Goal: Book appointment/travel/reservation

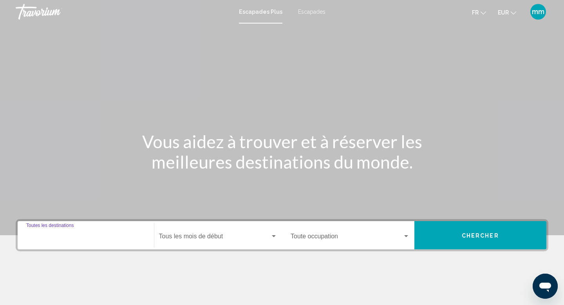
click at [66, 240] on input "Destination Toutes les destinations" at bounding box center [85, 237] width 119 height 7
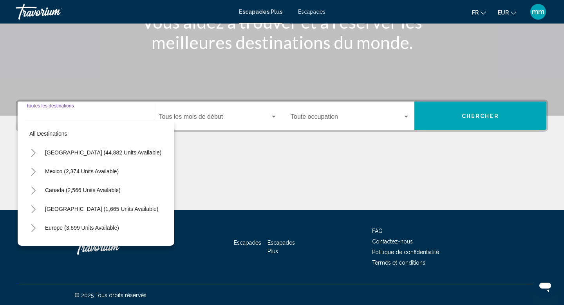
scroll to position [121, 0]
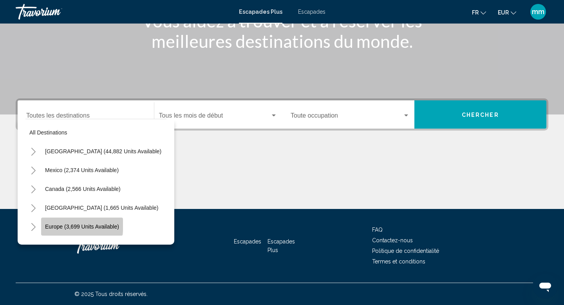
click at [76, 225] on span "Europe (3,699 units available)" at bounding box center [82, 226] width 74 height 6
type input "**********"
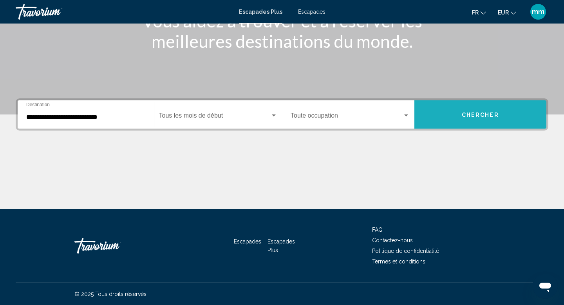
click at [441, 109] on button "Chercher" at bounding box center [481, 114] width 132 height 28
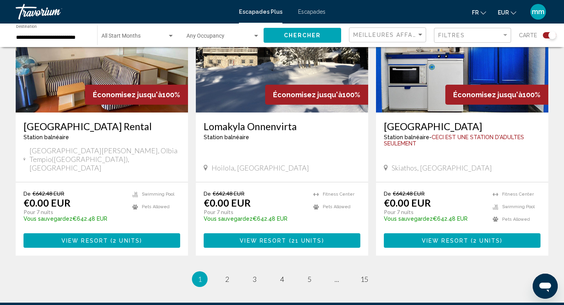
scroll to position [1206, 0]
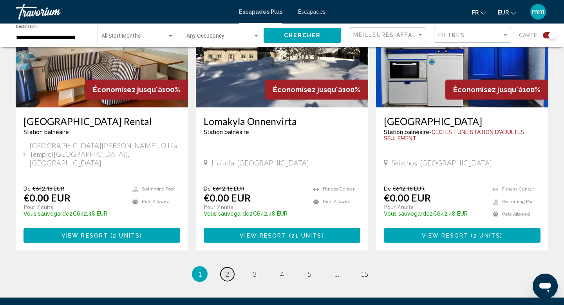
click at [227, 270] on span "2" at bounding box center [227, 274] width 4 height 9
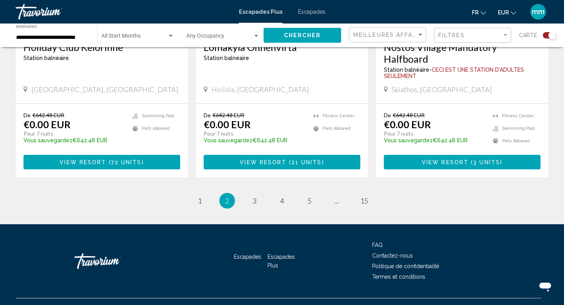
scroll to position [1251, 0]
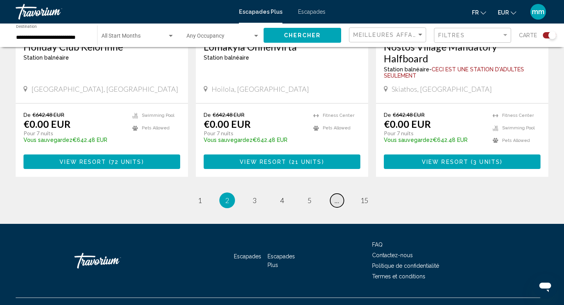
click at [339, 194] on link "page ..." at bounding box center [337, 201] width 14 height 14
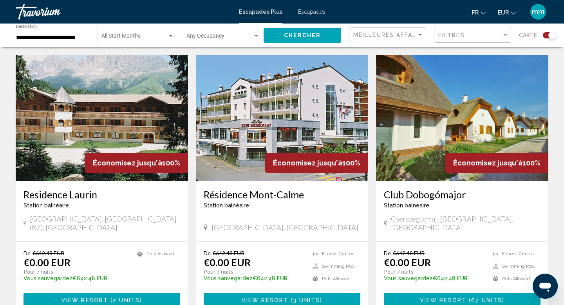
scroll to position [270, 0]
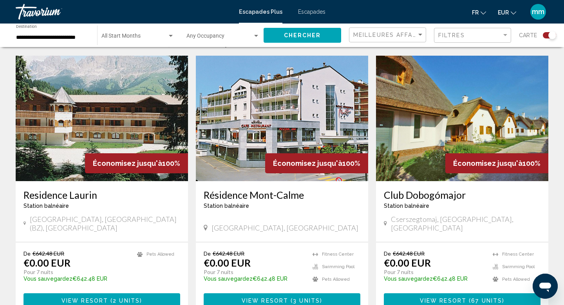
click at [300, 149] on img "Contenu principal" at bounding box center [282, 118] width 172 height 125
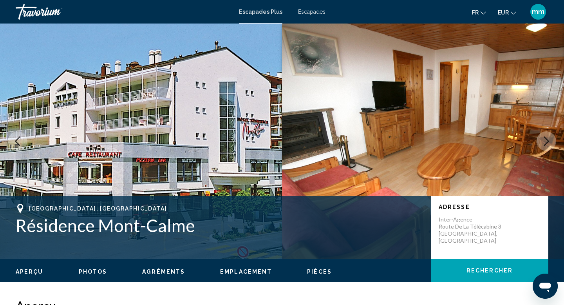
click at [548, 141] on icon "Next image" at bounding box center [546, 140] width 5 height 9
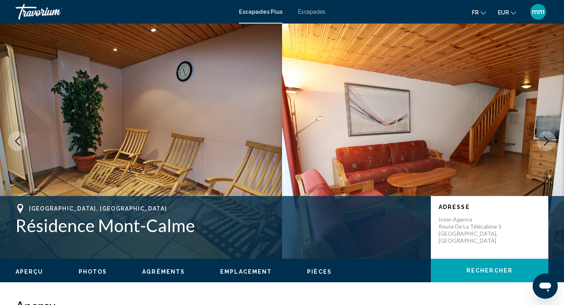
click at [548, 141] on icon "Next image" at bounding box center [546, 140] width 5 height 9
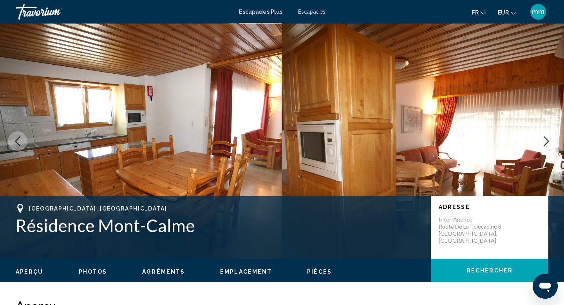
click at [548, 141] on icon "Next image" at bounding box center [546, 140] width 5 height 9
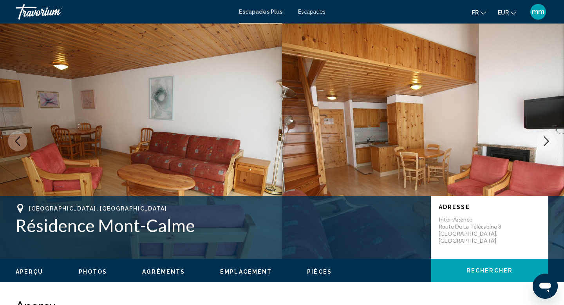
click at [548, 141] on icon "Next image" at bounding box center [546, 140] width 9 height 9
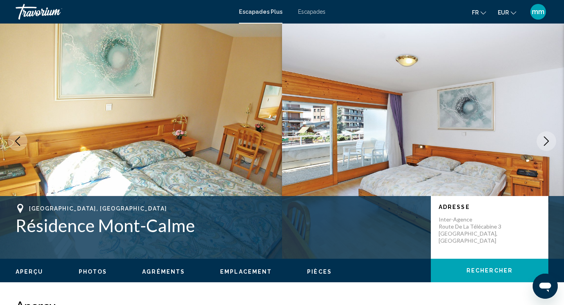
click at [548, 142] on icon "Next image" at bounding box center [546, 140] width 5 height 9
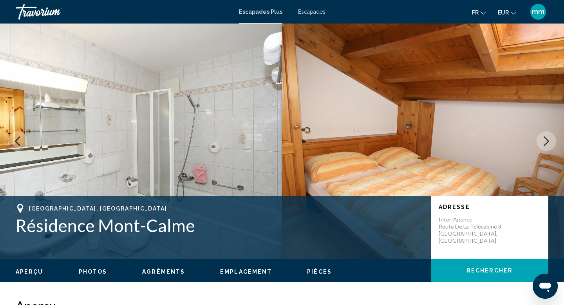
click at [548, 142] on icon "Next image" at bounding box center [546, 140] width 9 height 9
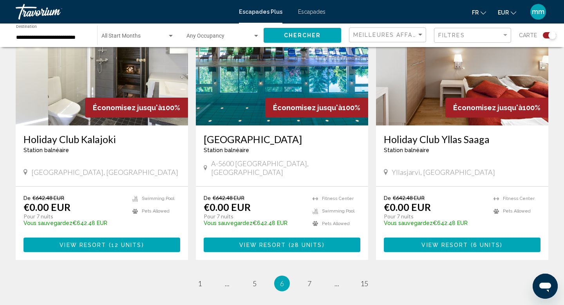
scroll to position [1145, 0]
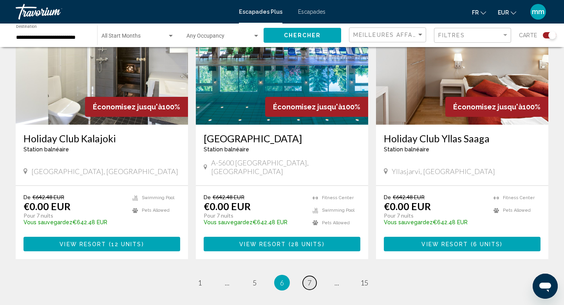
click at [310, 278] on span "7" at bounding box center [310, 282] width 4 height 9
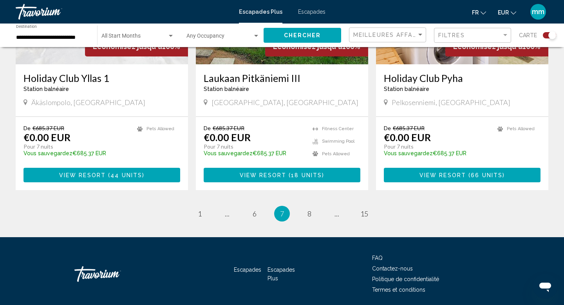
scroll to position [1215, 0]
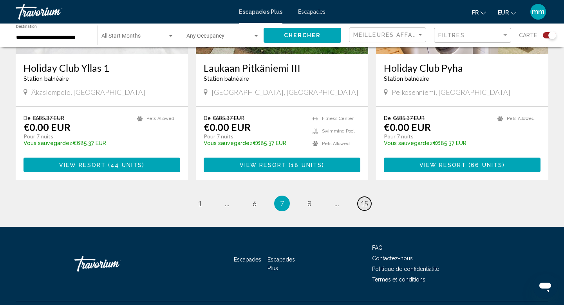
click at [368, 199] on span "15" at bounding box center [365, 203] width 8 height 9
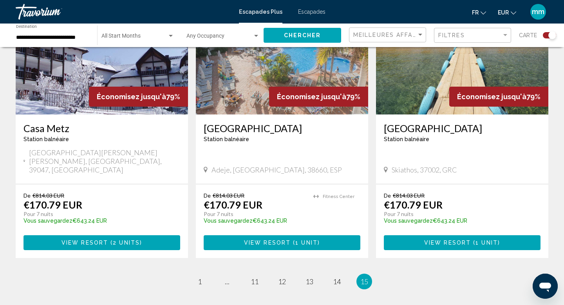
scroll to position [636, 0]
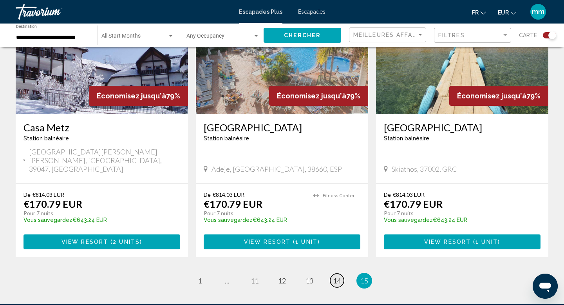
click at [339, 276] on span "14" at bounding box center [337, 280] width 8 height 9
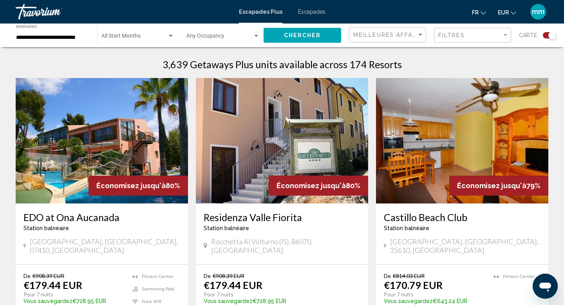
scroll to position [248, 0]
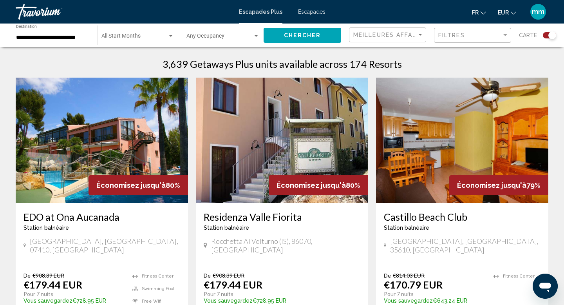
click at [261, 124] on img "Contenu principal" at bounding box center [282, 140] width 172 height 125
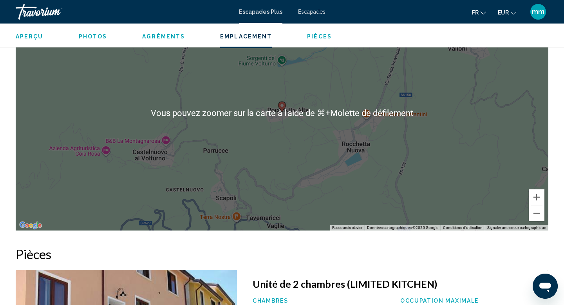
scroll to position [984, 0]
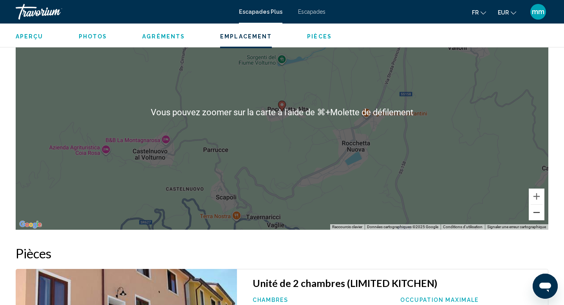
click at [537, 208] on button "Zoom arrière" at bounding box center [537, 213] width 16 height 16
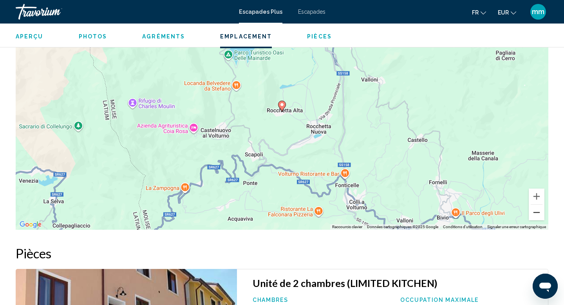
click at [537, 208] on button "Zoom arrière" at bounding box center [537, 213] width 16 height 16
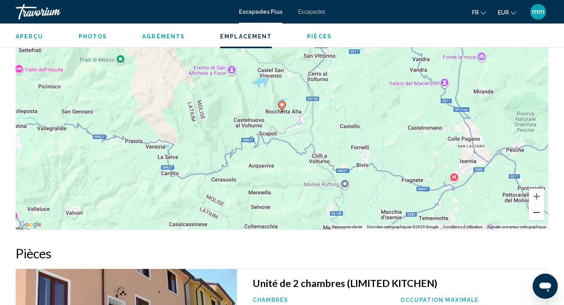
click at [537, 208] on button "Zoom arrière" at bounding box center [537, 213] width 16 height 16
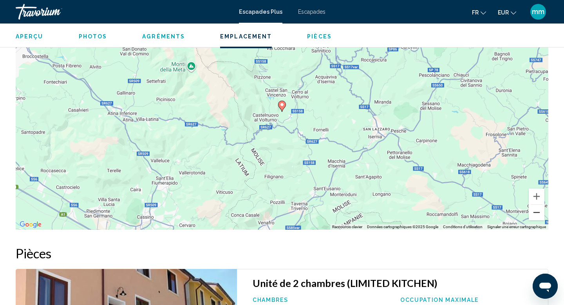
click at [537, 208] on button "Zoom arrière" at bounding box center [537, 213] width 16 height 16
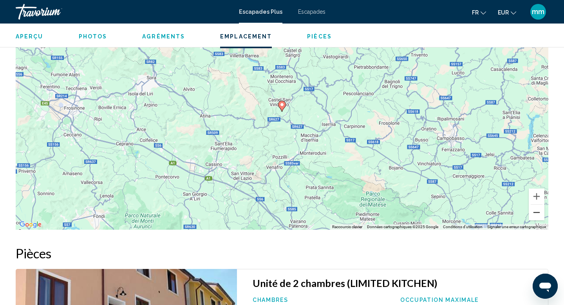
click at [537, 208] on button "Zoom arrière" at bounding box center [537, 213] width 16 height 16
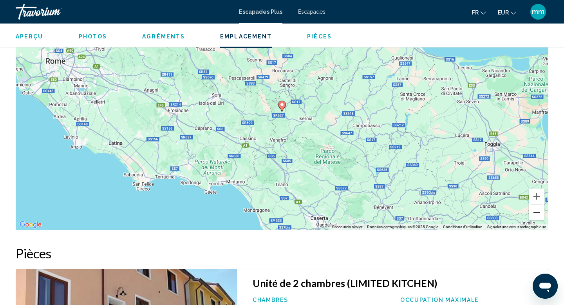
click at [537, 208] on button "Zoom arrière" at bounding box center [537, 213] width 16 height 16
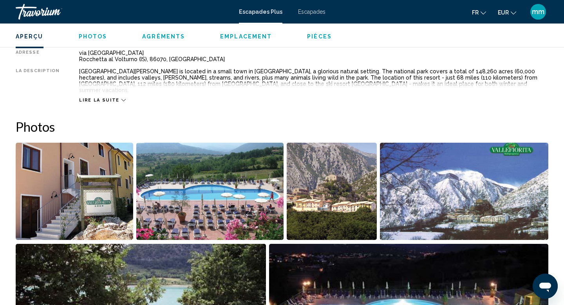
scroll to position [300, 0]
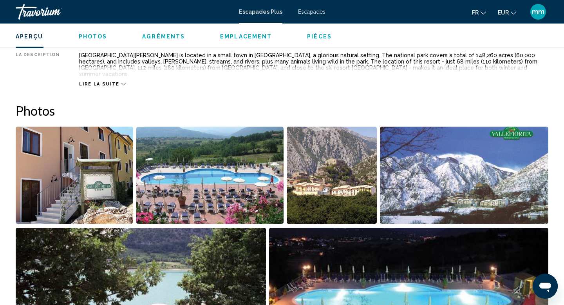
click at [96, 173] on img "Open full-screen image slider" at bounding box center [75, 175] width 118 height 97
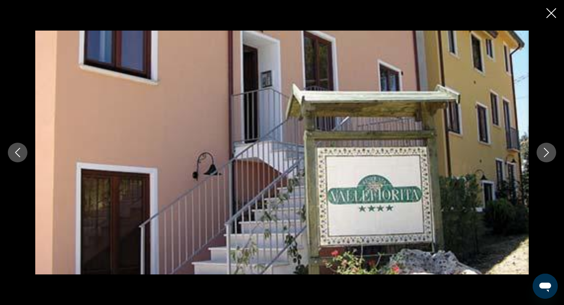
click at [549, 156] on icon "Next image" at bounding box center [546, 152] width 9 height 9
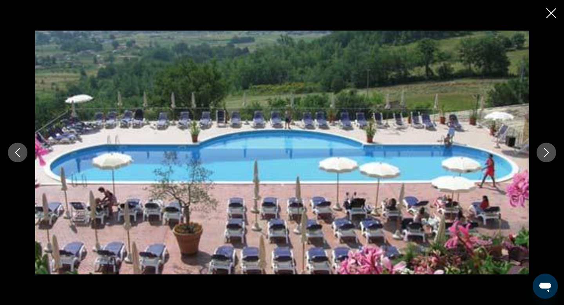
click at [549, 156] on icon "Next image" at bounding box center [546, 152] width 9 height 9
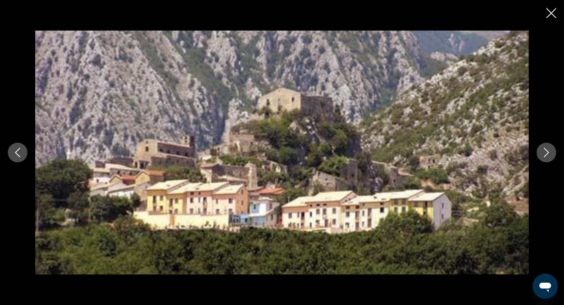
click at [549, 156] on icon "Next image" at bounding box center [546, 152] width 9 height 9
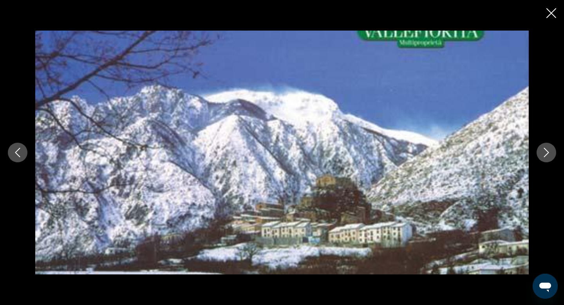
click at [549, 156] on icon "Next image" at bounding box center [546, 152] width 9 height 9
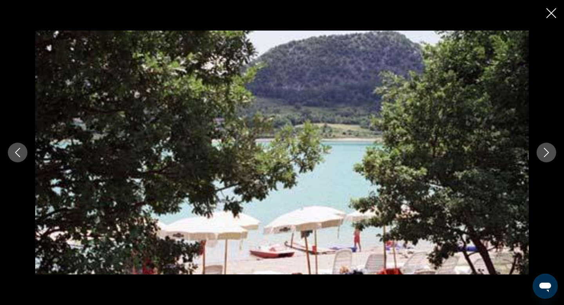
click at [549, 156] on icon "Next image" at bounding box center [546, 152] width 9 height 9
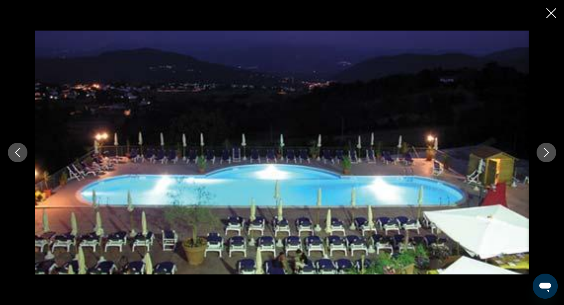
click at [549, 156] on icon "Next image" at bounding box center [546, 152] width 9 height 9
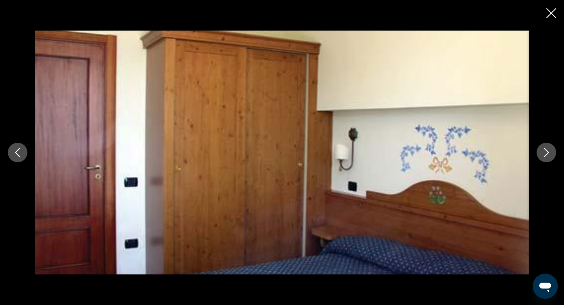
click at [549, 156] on icon "Next image" at bounding box center [546, 152] width 9 height 9
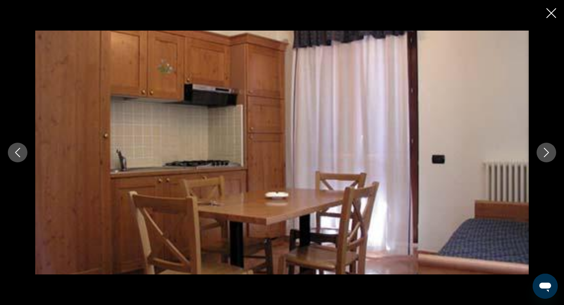
click at [549, 156] on icon "Next image" at bounding box center [546, 152] width 9 height 9
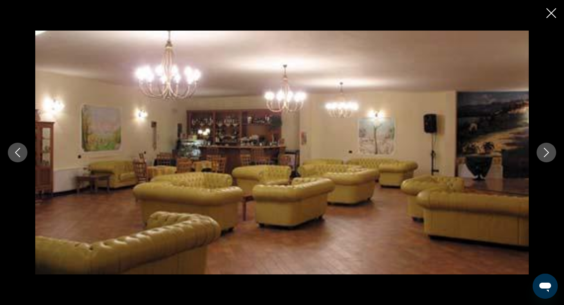
click at [549, 156] on icon "Next image" at bounding box center [546, 152] width 9 height 9
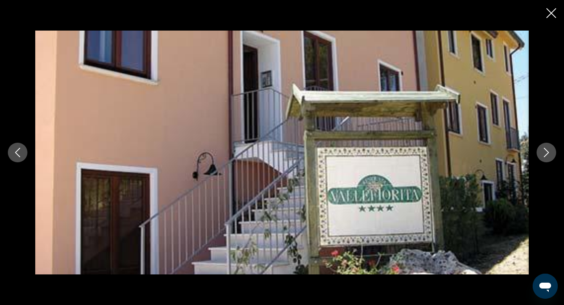
click at [553, 13] on icon "Close slideshow" at bounding box center [552, 13] width 10 height 10
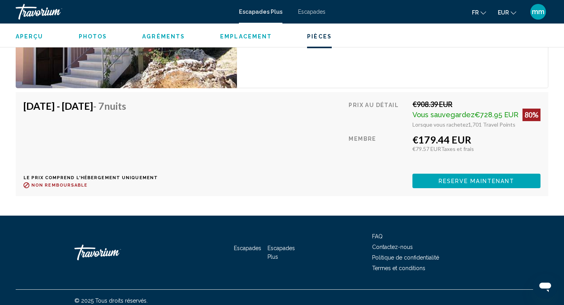
scroll to position [1330, 0]
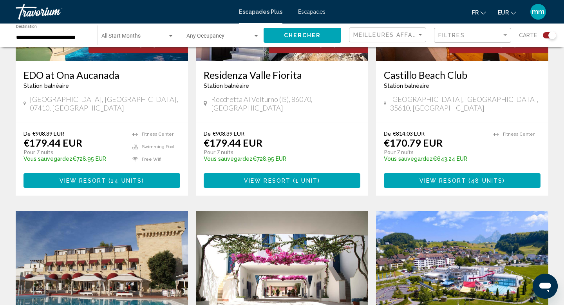
scroll to position [390, 0]
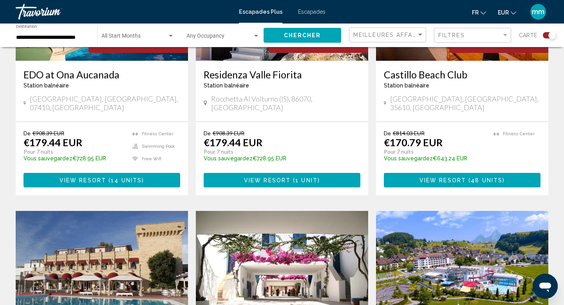
click at [140, 251] on img "Contenu principal" at bounding box center [102, 273] width 172 height 125
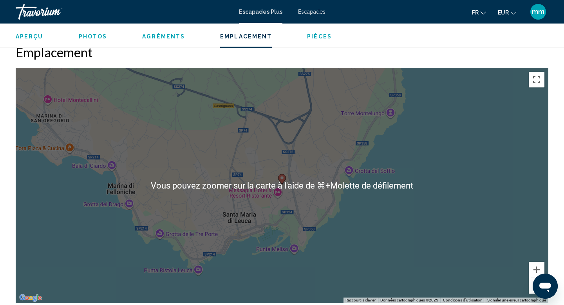
scroll to position [873, 0]
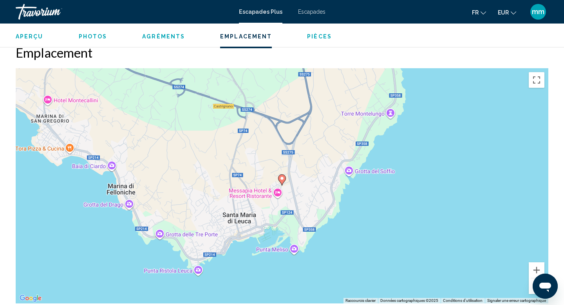
click at [532, 290] on button "Zoom arrière" at bounding box center [537, 286] width 16 height 16
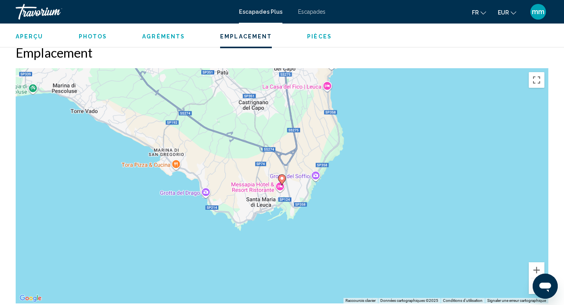
click at [532, 290] on button "Zoom arrière" at bounding box center [537, 286] width 16 height 16
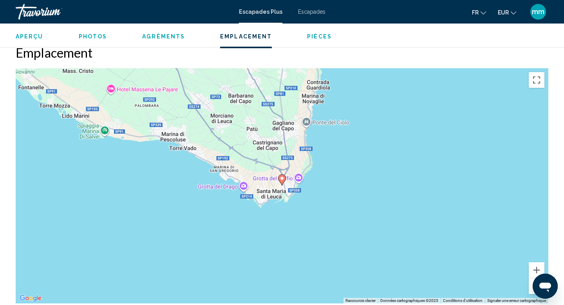
click at [532, 290] on button "Zoom arrière" at bounding box center [537, 286] width 16 height 16
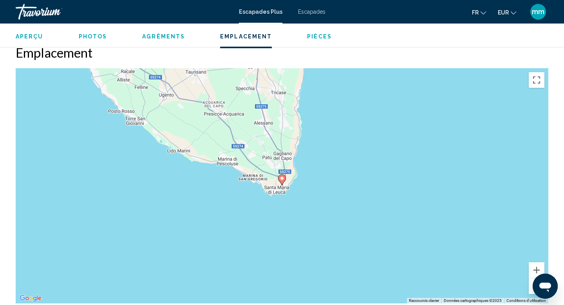
click at [532, 290] on button "Zoom arrière" at bounding box center [537, 286] width 16 height 16
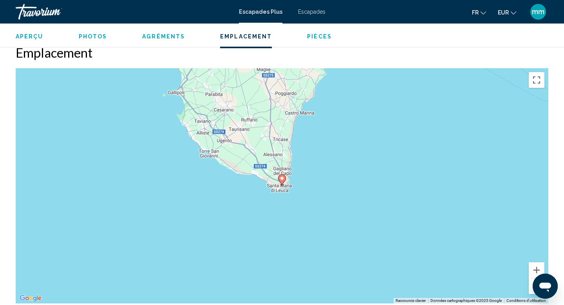
click at [532, 290] on button "Zoom arrière" at bounding box center [537, 286] width 16 height 16
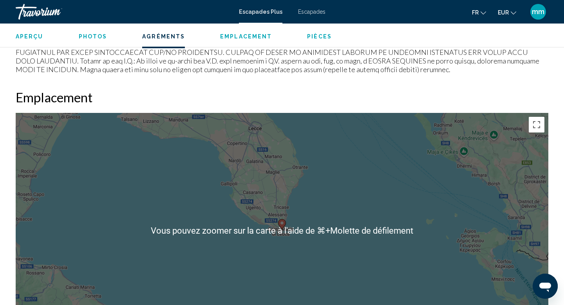
scroll to position [829, 0]
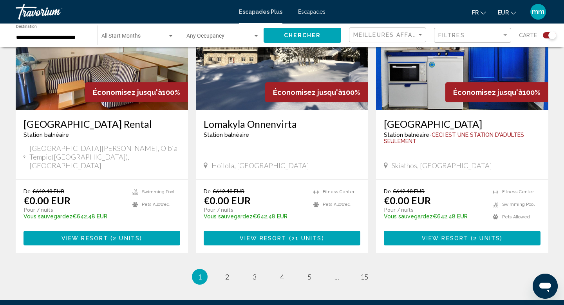
scroll to position [1203, 0]
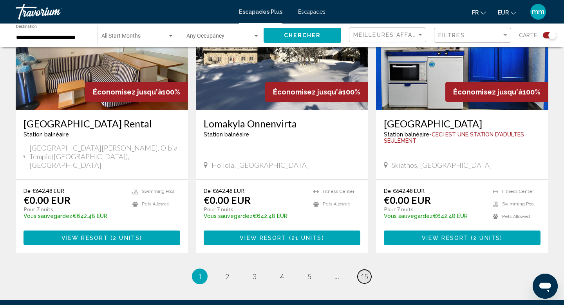
click at [361, 272] on span "15" at bounding box center [365, 276] width 8 height 9
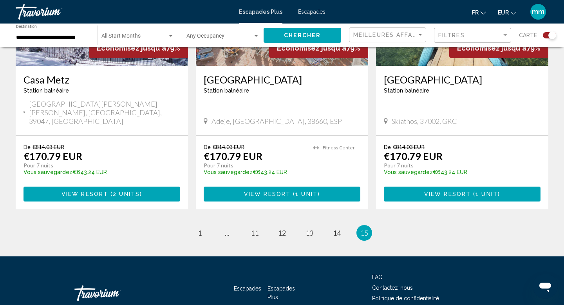
scroll to position [693, 0]
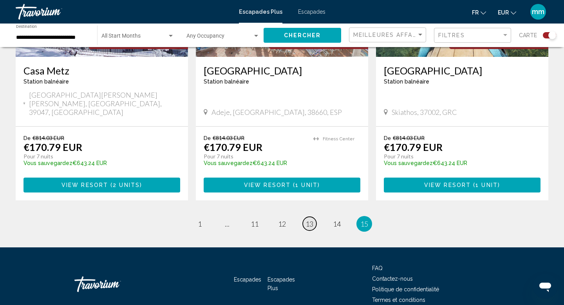
click at [313, 220] on span "13" at bounding box center [310, 224] width 8 height 9
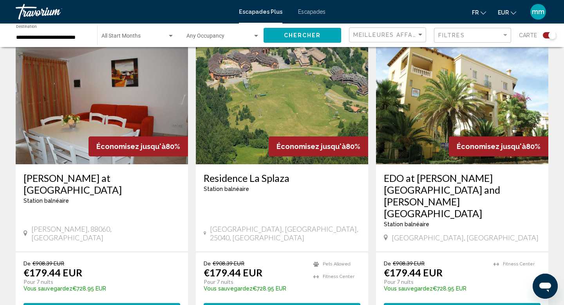
scroll to position [1135, 0]
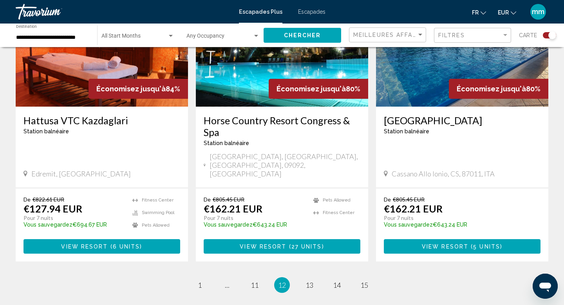
scroll to position [1192, 0]
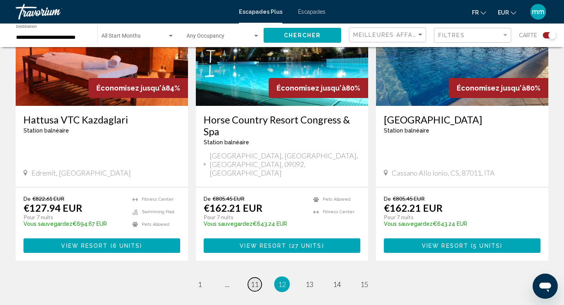
click at [254, 280] on span "11" at bounding box center [255, 284] width 8 height 9
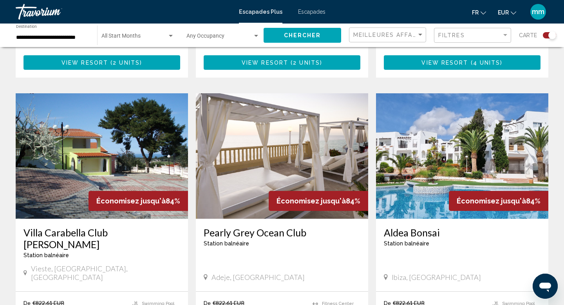
scroll to position [1072, 0]
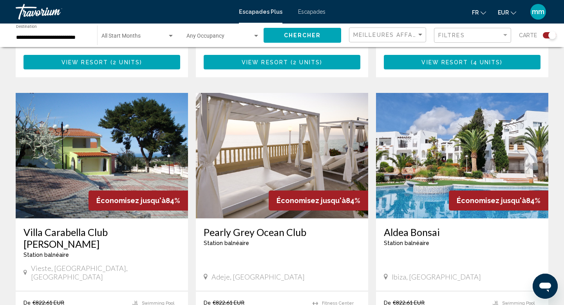
click at [437, 120] on img "Contenu principal" at bounding box center [462, 155] width 172 height 125
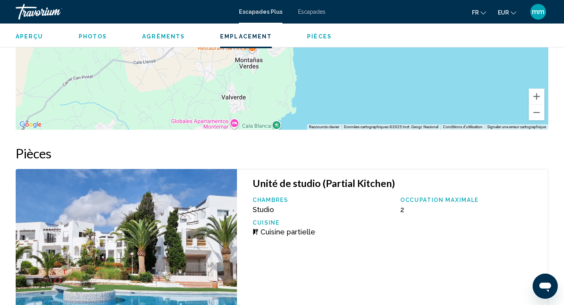
scroll to position [1254, 0]
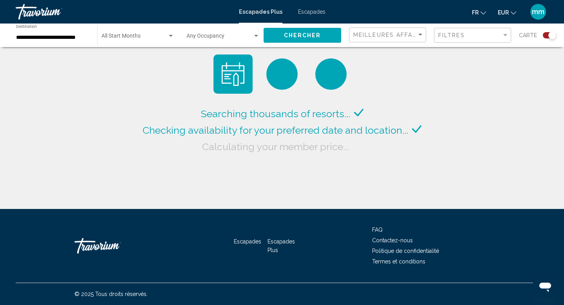
click at [313, 9] on font "Escapades" at bounding box center [311, 12] width 27 height 6
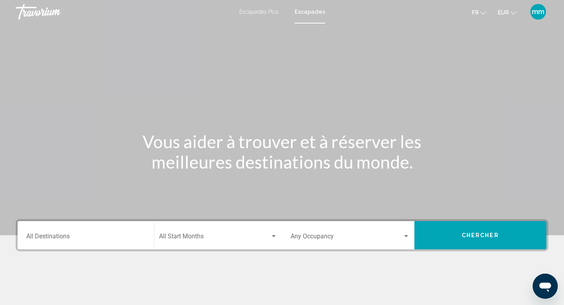
click at [53, 239] on input "Destination All Destinations" at bounding box center [85, 237] width 119 height 7
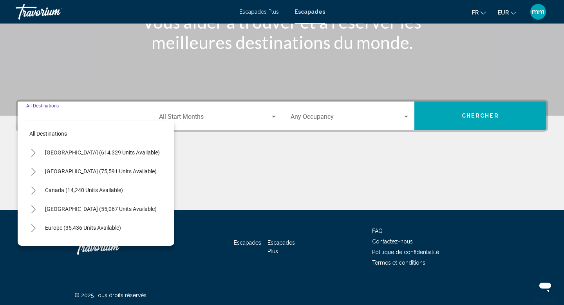
scroll to position [121, 0]
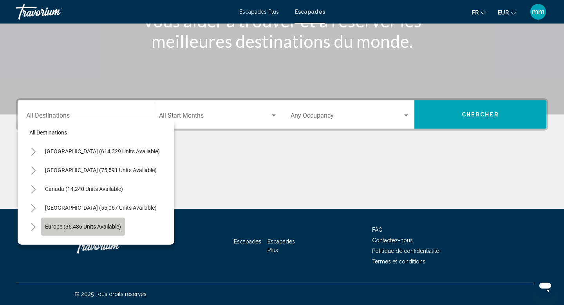
click at [67, 227] on span "Europe (35,436 units available)" at bounding box center [83, 226] width 76 height 6
type input "**********"
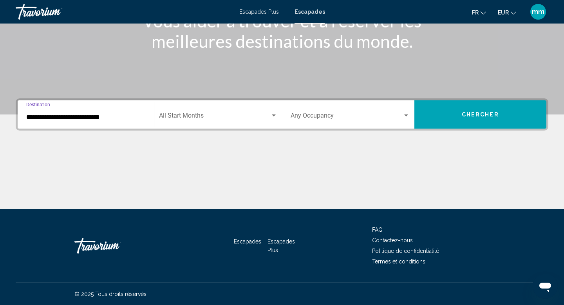
click at [450, 117] on button "Chercher" at bounding box center [481, 114] width 132 height 28
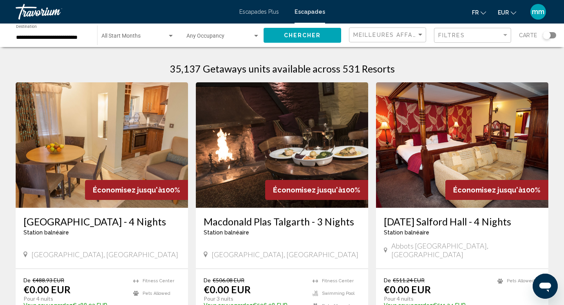
click at [450, 117] on img "Contenu principal" at bounding box center [462, 144] width 172 height 125
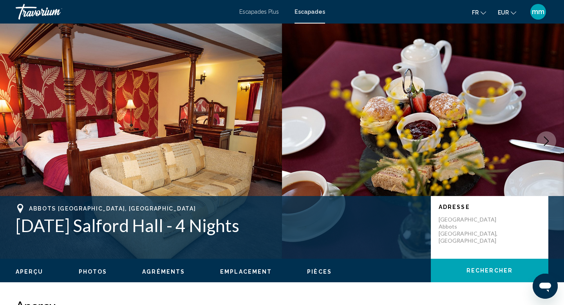
click at [547, 142] on icon "Next image" at bounding box center [546, 140] width 9 height 9
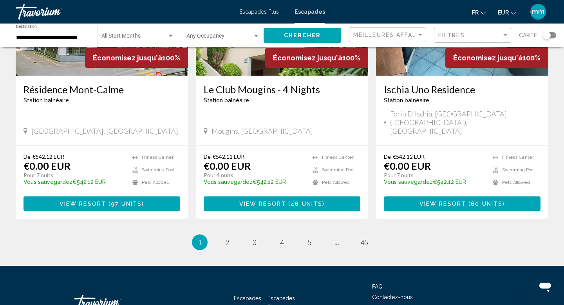
scroll to position [996, 0]
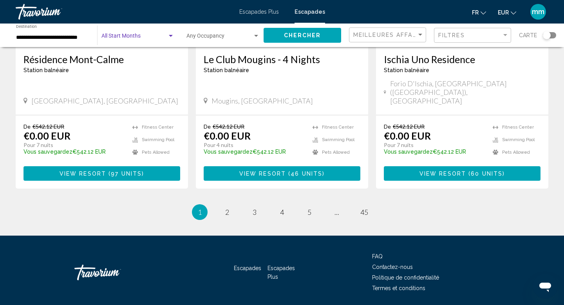
click at [162, 34] on span "Search widget" at bounding box center [135, 37] width 66 height 6
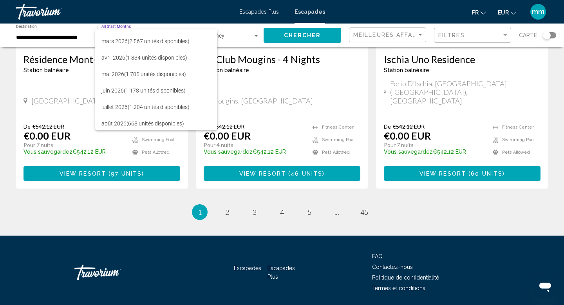
scroll to position [130, 0]
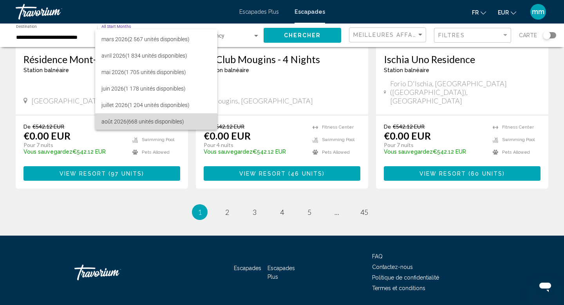
click at [166, 118] on font "(668 unités disponibles)" at bounding box center [156, 121] width 58 height 6
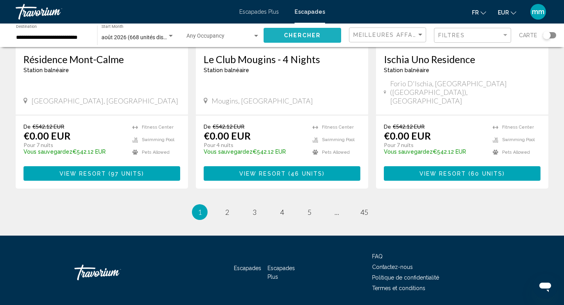
click at [280, 34] on button "Chercher" at bounding box center [303, 35] width 78 height 15
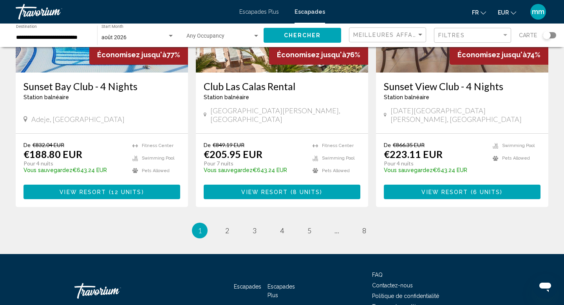
scroll to position [980, 0]
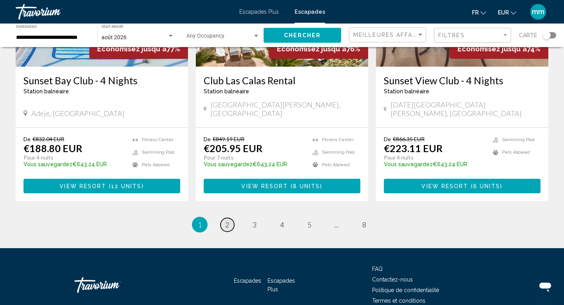
click at [227, 220] on span "2" at bounding box center [227, 224] width 4 height 9
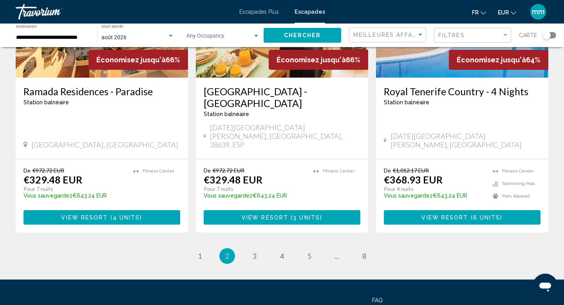
scroll to position [1007, 0]
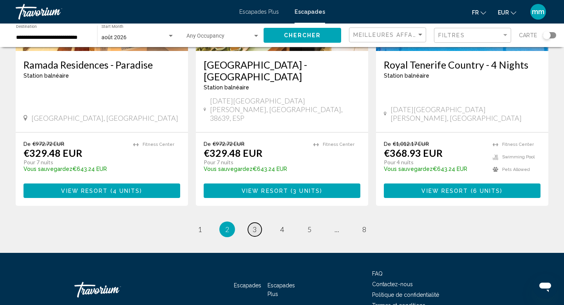
click at [253, 225] on span "3" at bounding box center [255, 229] width 4 height 9
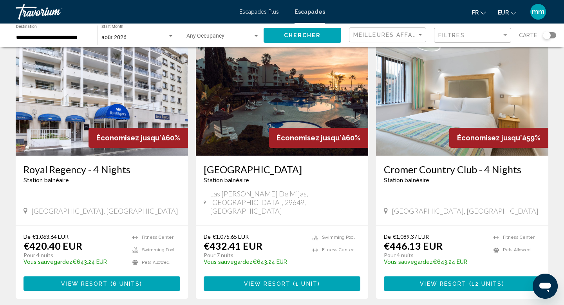
scroll to position [936, 0]
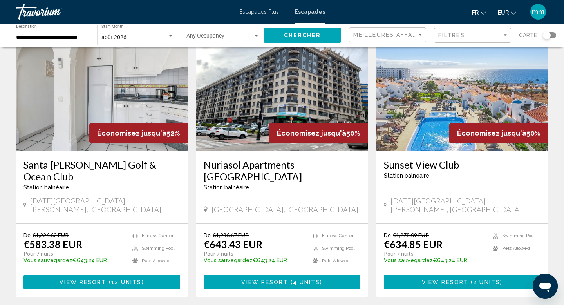
scroll to position [929, 0]
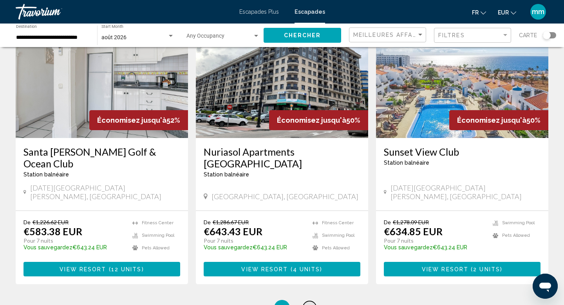
click at [309, 303] on span "5" at bounding box center [310, 307] width 4 height 9
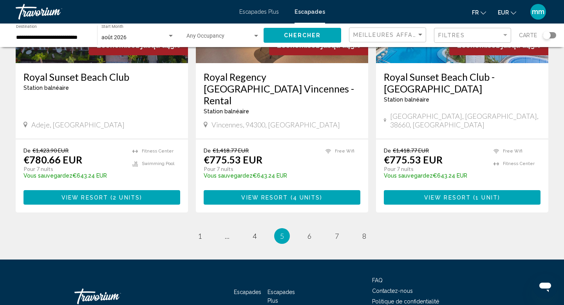
scroll to position [1007, 0]
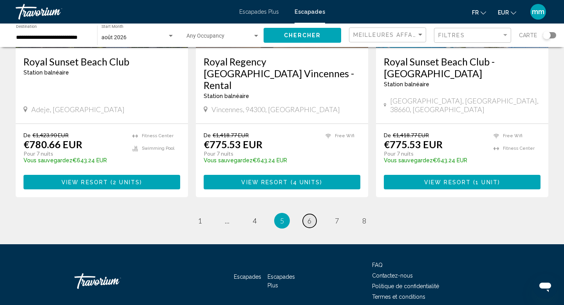
click at [310, 216] on span "6" at bounding box center [310, 220] width 4 height 9
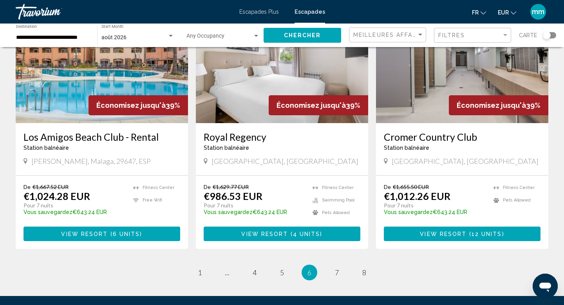
scroll to position [972, 0]
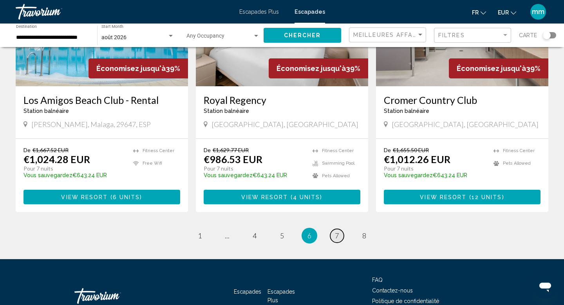
click at [339, 231] on span "7" at bounding box center [337, 235] width 4 height 9
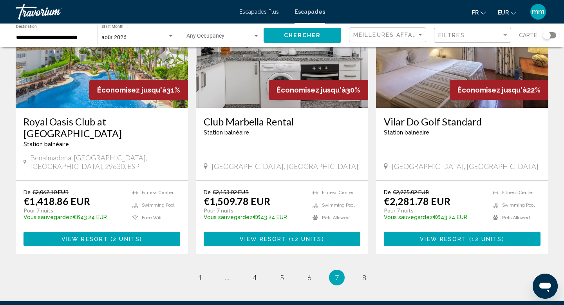
scroll to position [926, 0]
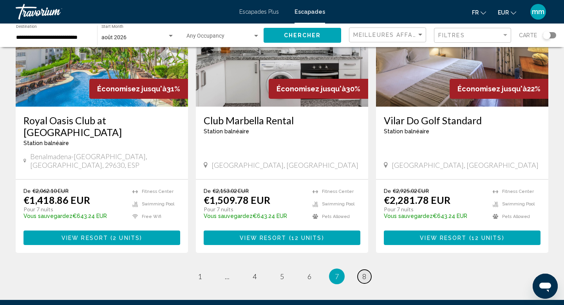
click at [363, 272] on span "8" at bounding box center [365, 276] width 4 height 9
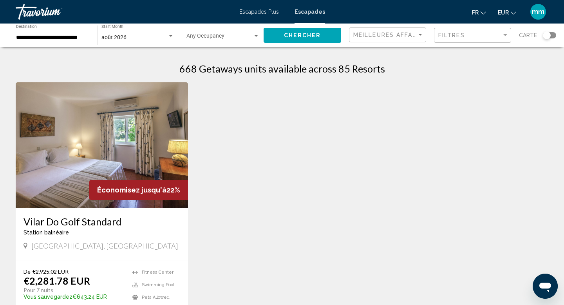
click at [173, 35] on div "Search widget" at bounding box center [170, 36] width 7 height 6
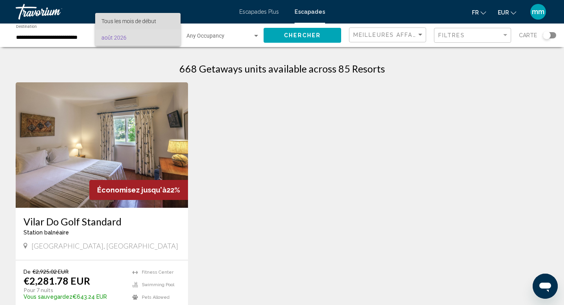
click at [158, 21] on span "Tous les mois de début" at bounding box center [138, 21] width 73 height 16
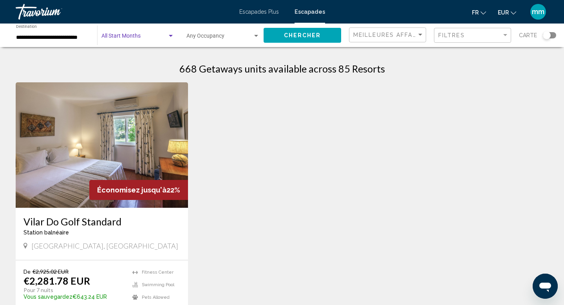
click at [272, 40] on button "Chercher" at bounding box center [303, 35] width 78 height 15
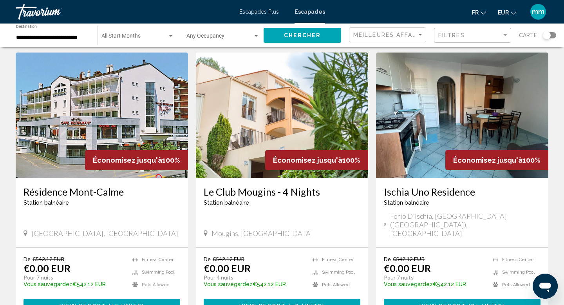
scroll to position [996, 0]
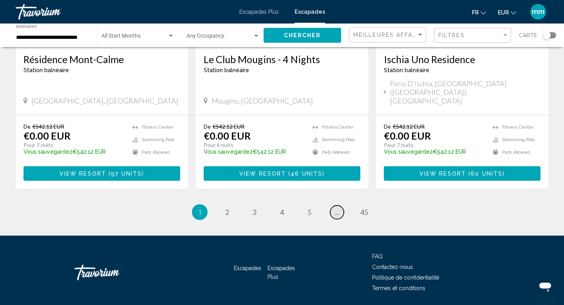
click at [339, 208] on span "..." at bounding box center [337, 212] width 5 height 9
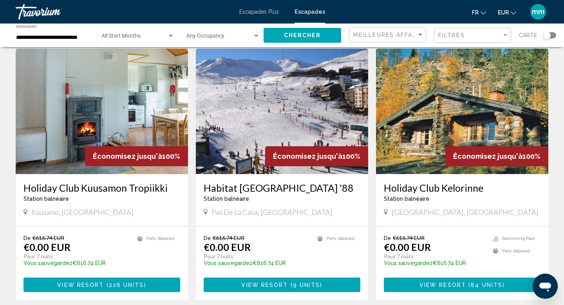
scroll to position [595, 0]
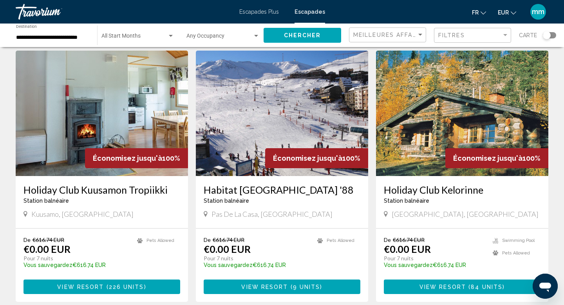
click at [270, 115] on img "Contenu principal" at bounding box center [282, 113] width 172 height 125
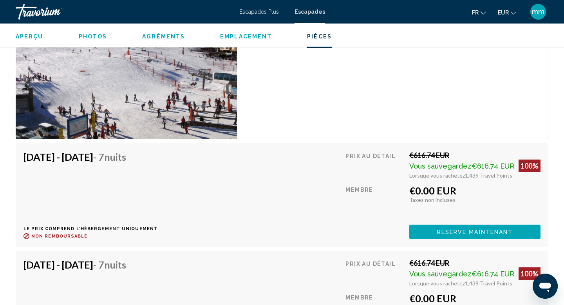
scroll to position [1390, 0]
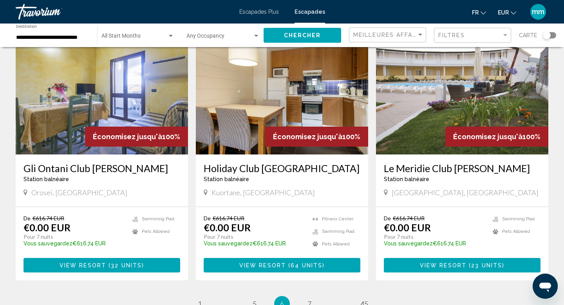
scroll to position [905, 0]
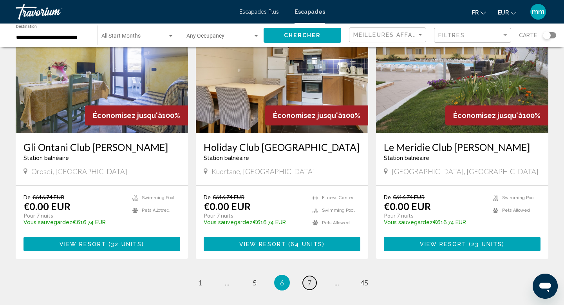
click at [310, 278] on span "7" at bounding box center [310, 282] width 4 height 9
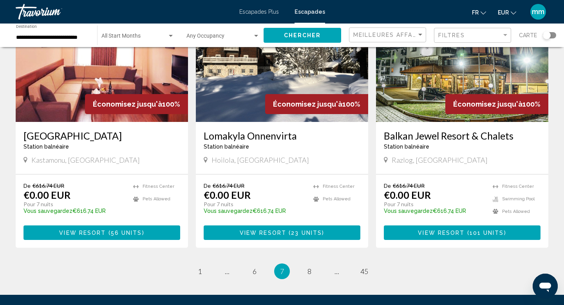
scroll to position [919, 0]
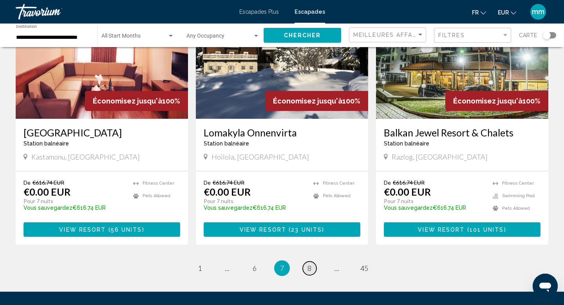
click at [310, 264] on span "8" at bounding box center [310, 268] width 4 height 9
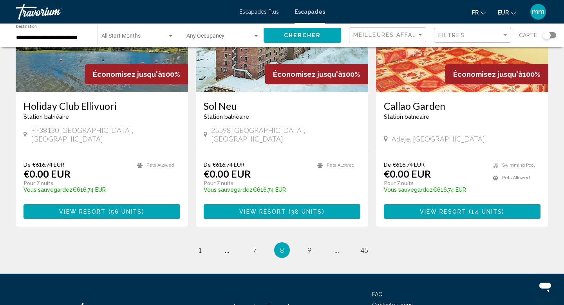
scroll to position [972, 0]
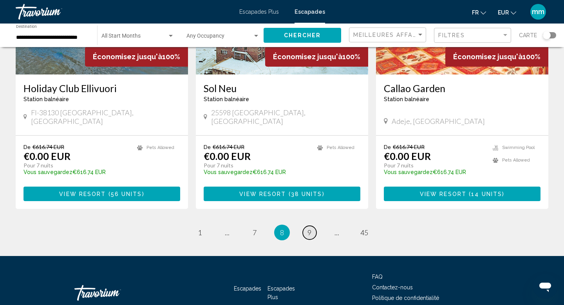
click at [308, 226] on link "page 9" at bounding box center [310, 233] width 14 height 14
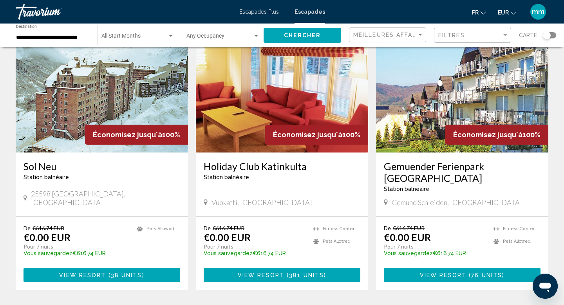
scroll to position [898, 0]
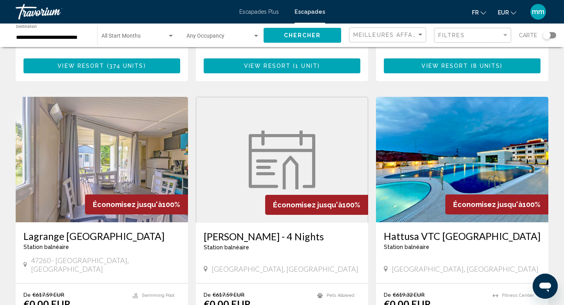
scroll to position [548, 0]
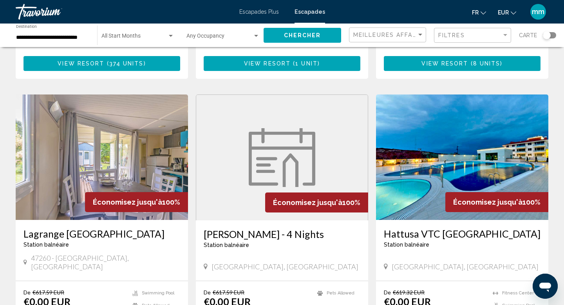
click at [278, 144] on img "Contenu principal" at bounding box center [282, 157] width 67 height 59
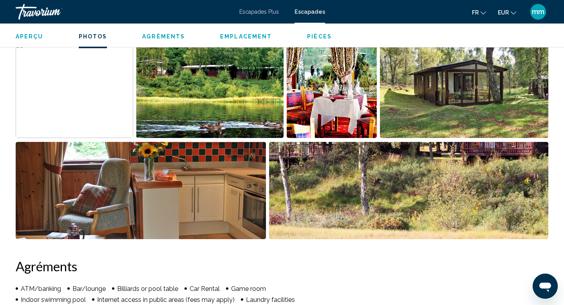
scroll to position [377, 0]
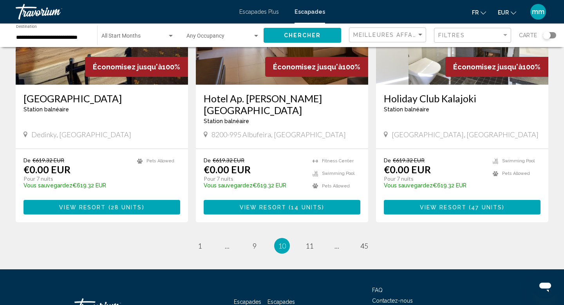
scroll to position [973, 0]
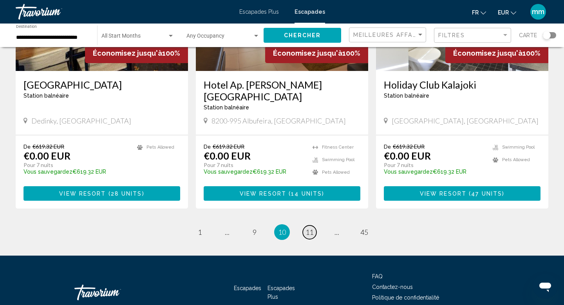
click at [310, 228] on span "11" at bounding box center [310, 232] width 8 height 9
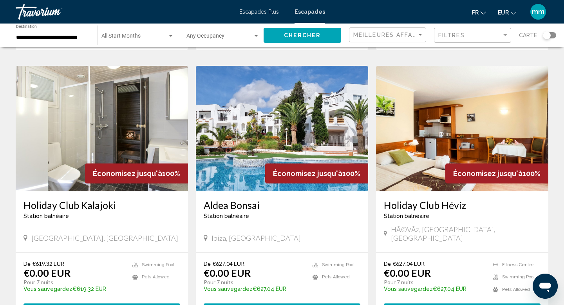
scroll to position [296, 0]
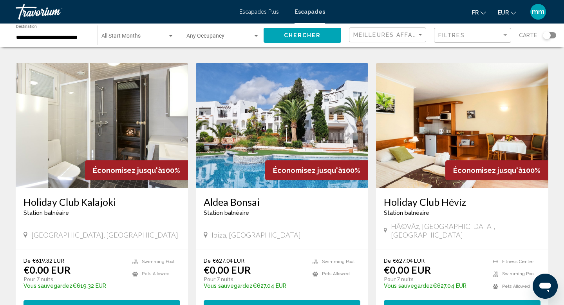
click at [300, 111] on img "Contenu principal" at bounding box center [282, 125] width 172 height 125
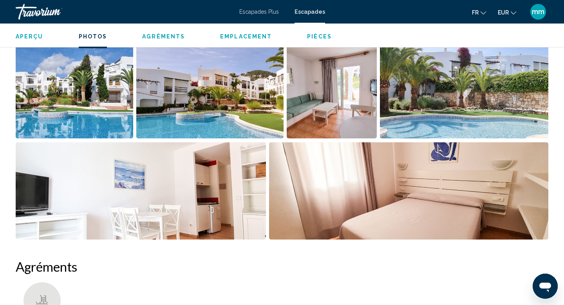
scroll to position [392, 0]
click at [221, 109] on img "Open full-screen image slider" at bounding box center [209, 89] width 147 height 97
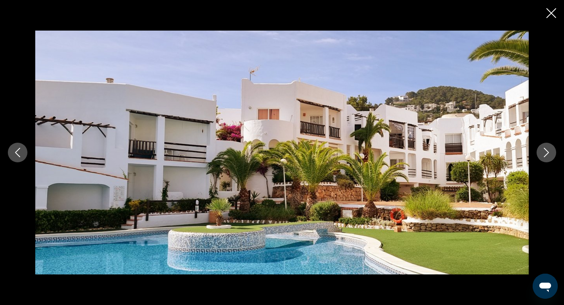
click at [546, 156] on icon "Next image" at bounding box center [546, 152] width 9 height 9
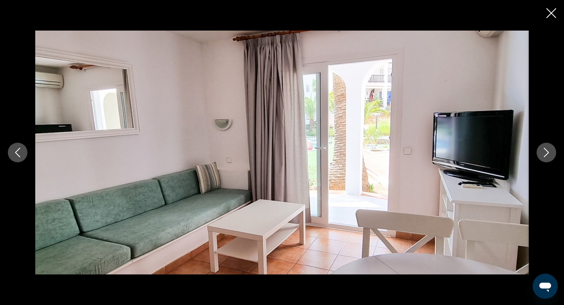
click at [546, 156] on icon "Next image" at bounding box center [546, 152] width 9 height 9
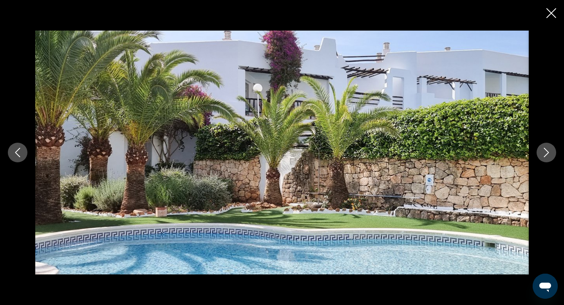
click at [546, 156] on icon "Next image" at bounding box center [546, 152] width 9 height 9
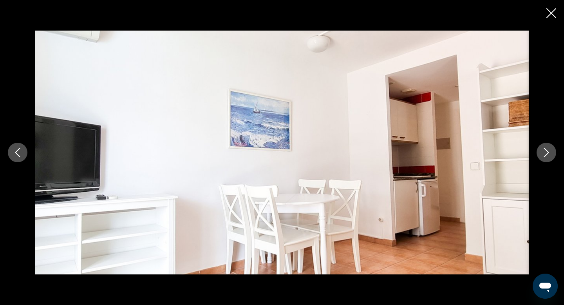
click at [546, 156] on icon "Next image" at bounding box center [546, 152] width 9 height 9
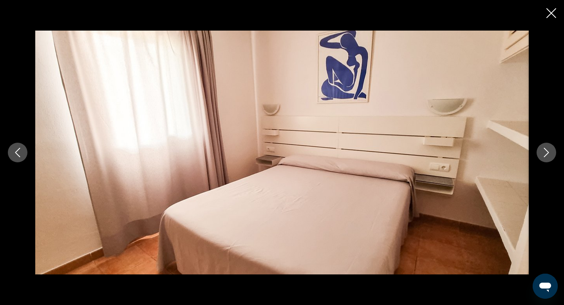
click at [546, 156] on icon "Next image" at bounding box center [546, 152] width 9 height 9
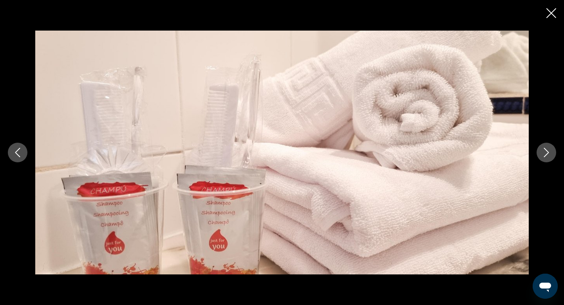
click at [546, 156] on icon "Next image" at bounding box center [546, 152] width 9 height 9
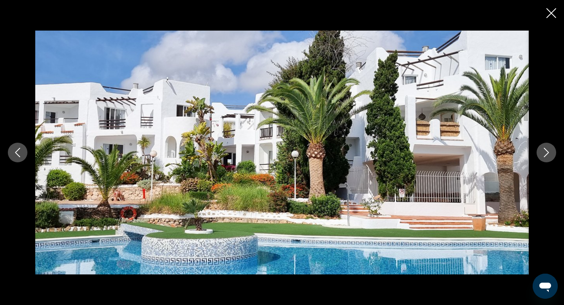
click at [551, 15] on icon "Close slideshow" at bounding box center [552, 13] width 10 height 10
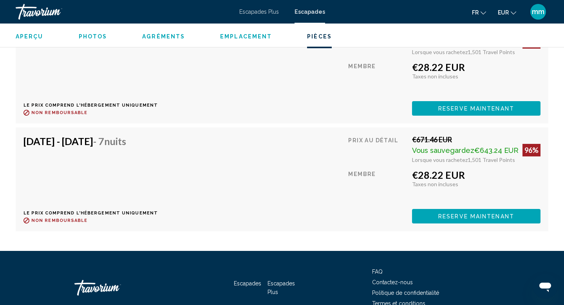
scroll to position [5916, 0]
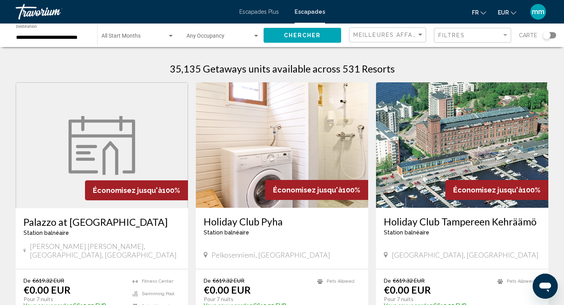
click at [91, 149] on img "Contenu principal" at bounding box center [102, 145] width 67 height 59
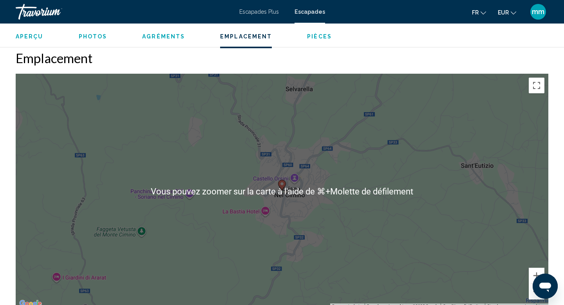
scroll to position [990, 0]
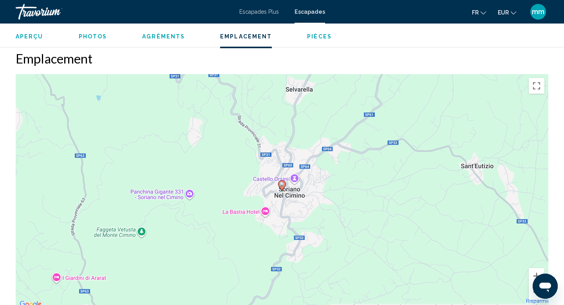
click at [533, 289] on button "Zoom arrière" at bounding box center [537, 292] width 16 height 16
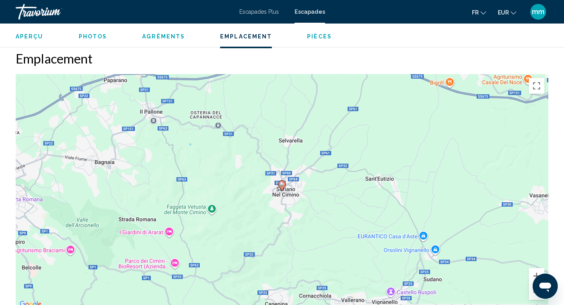
click at [533, 289] on button "Zoom arrière" at bounding box center [537, 292] width 16 height 16
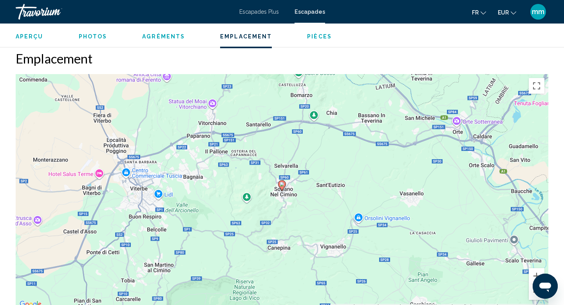
click at [533, 289] on button "Zoom arrière" at bounding box center [537, 292] width 16 height 16
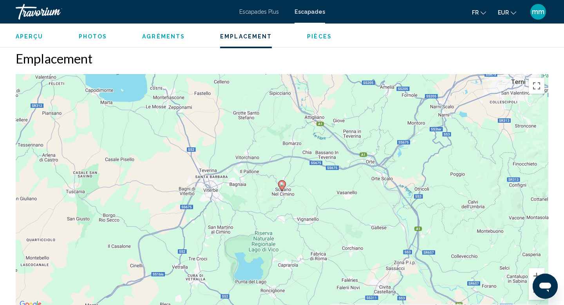
click at [533, 289] on button "Zoom arrière" at bounding box center [537, 292] width 16 height 16
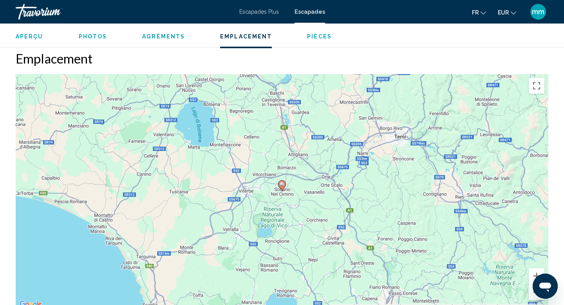
click at [533, 289] on button "Zoom arrière" at bounding box center [537, 292] width 16 height 16
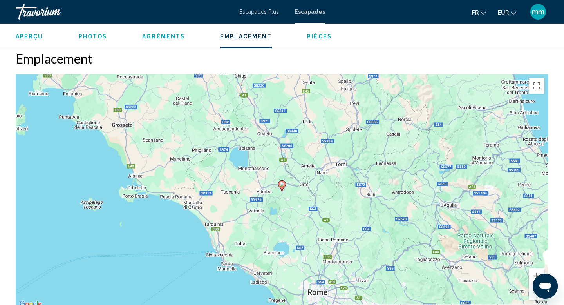
click at [533, 289] on button "Zoom arrière" at bounding box center [537, 292] width 16 height 16
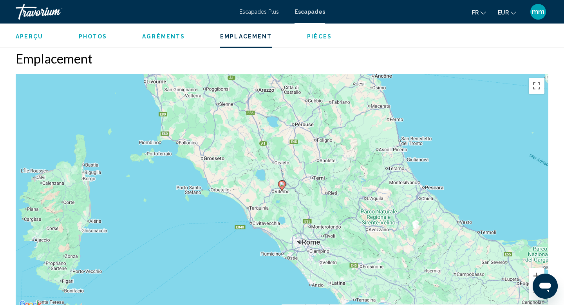
click at [533, 289] on button "Zoom arrière" at bounding box center [537, 292] width 16 height 16
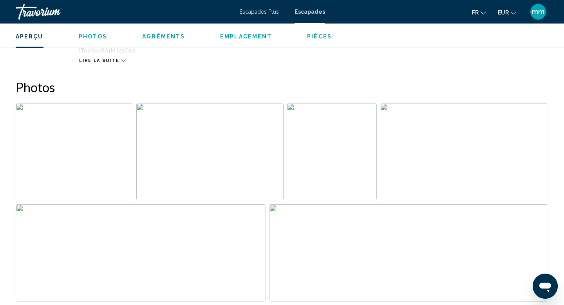
scroll to position [324, 0]
click at [102, 164] on img "Open full-screen image slider" at bounding box center [75, 151] width 118 height 97
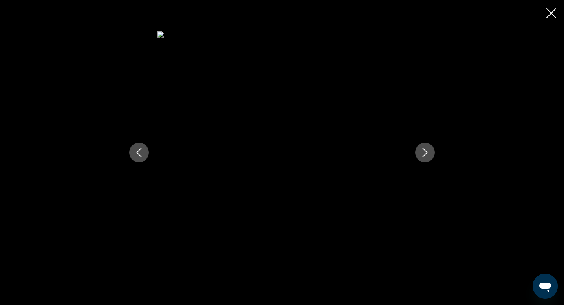
click at [426, 156] on icon "Next image" at bounding box center [425, 152] width 9 height 9
click at [553, 11] on icon "Close slideshow" at bounding box center [552, 13] width 10 height 10
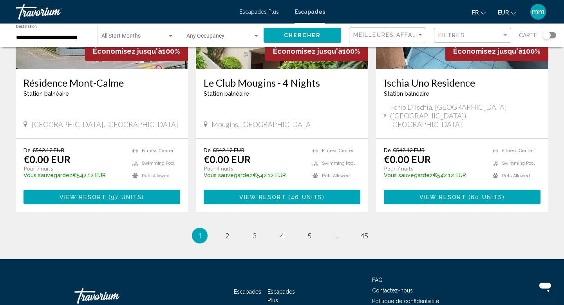
scroll to position [996, 0]
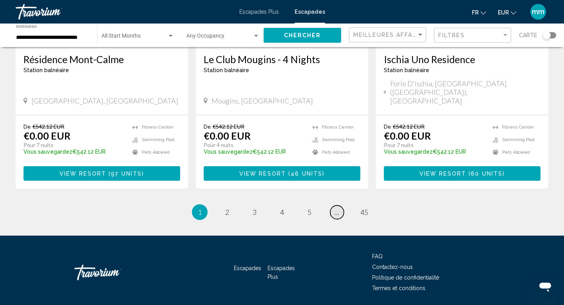
click at [338, 205] on link "page ..." at bounding box center [337, 212] width 14 height 14
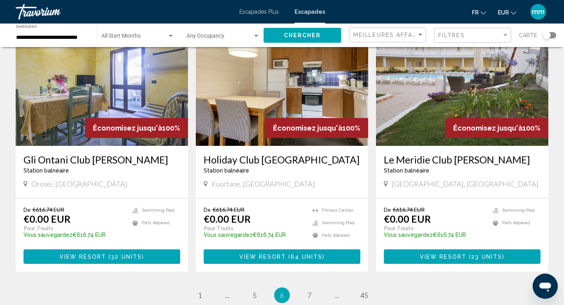
scroll to position [893, 0]
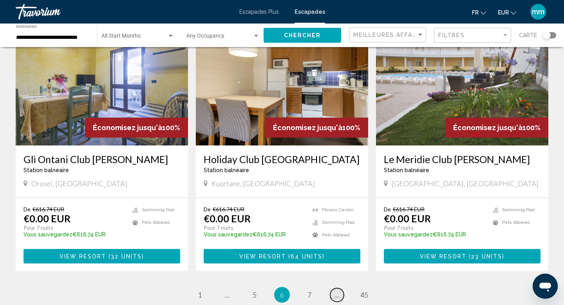
click at [338, 292] on span "..." at bounding box center [337, 294] width 5 height 9
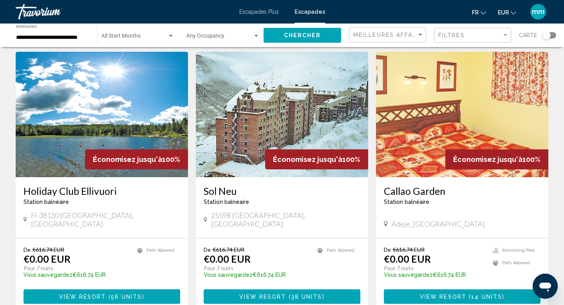
scroll to position [878, 0]
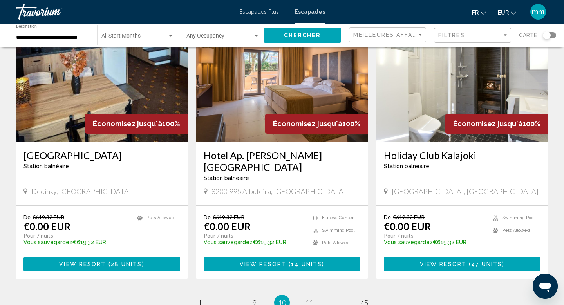
scroll to position [973, 0]
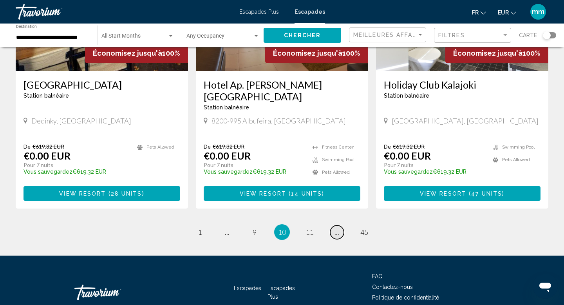
click at [335, 228] on span "..." at bounding box center [337, 232] width 5 height 9
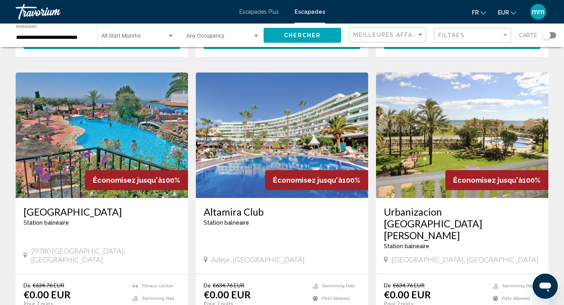
scroll to position [565, 0]
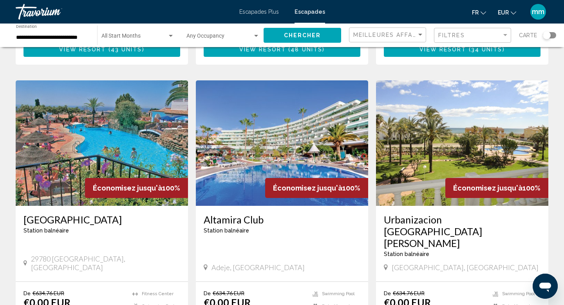
click at [480, 96] on img "Contenu principal" at bounding box center [462, 142] width 172 height 125
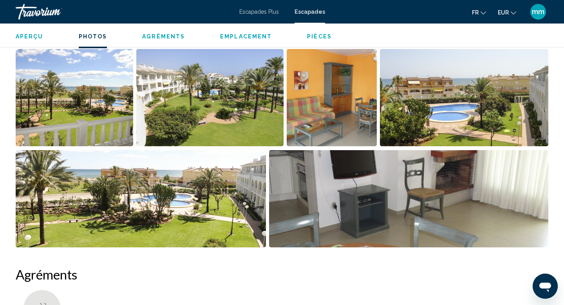
scroll to position [374, 0]
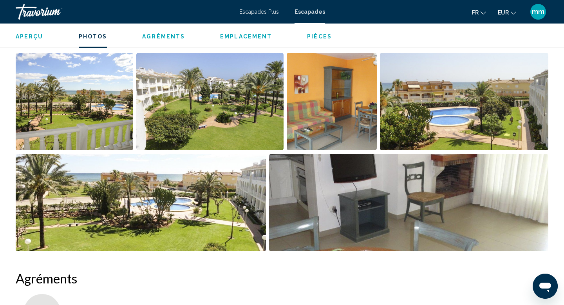
click at [79, 106] on img "Open full-screen image slider" at bounding box center [75, 101] width 118 height 97
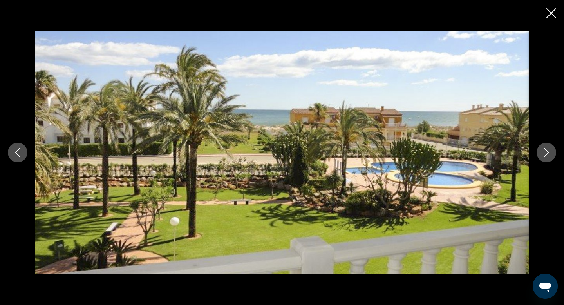
click at [548, 149] on icon "Next image" at bounding box center [546, 152] width 9 height 9
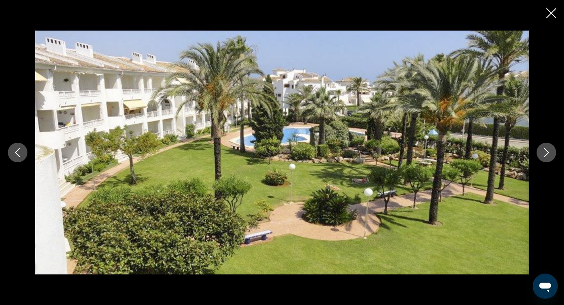
click at [548, 149] on icon "Next image" at bounding box center [546, 152] width 9 height 9
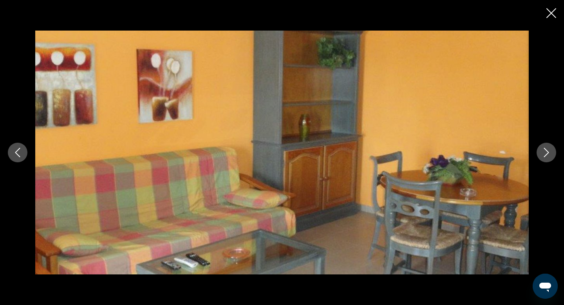
click at [548, 149] on icon "Next image" at bounding box center [546, 152] width 9 height 9
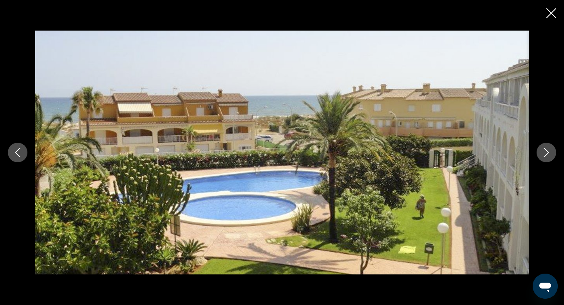
click at [548, 149] on icon "Next image" at bounding box center [546, 152] width 9 height 9
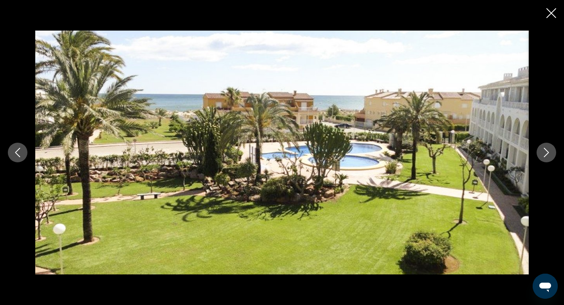
click at [548, 149] on icon "Next image" at bounding box center [546, 152] width 9 height 9
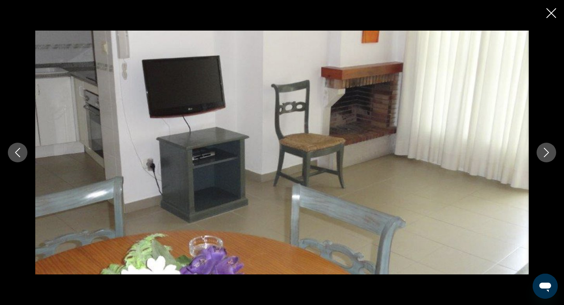
click at [548, 149] on icon "Next image" at bounding box center [546, 152] width 9 height 9
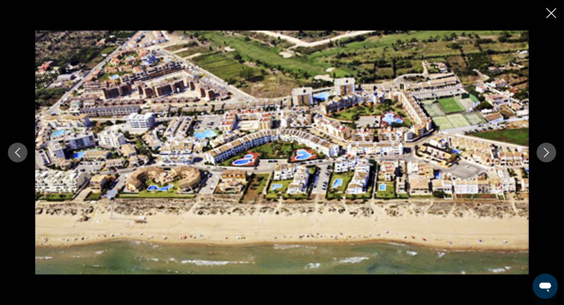
click at [548, 149] on icon "Next image" at bounding box center [546, 152] width 9 height 9
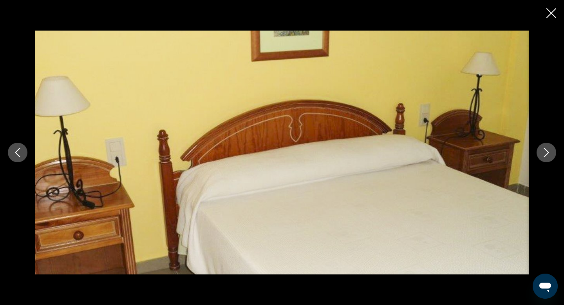
click at [548, 149] on icon "Next image" at bounding box center [546, 152] width 9 height 9
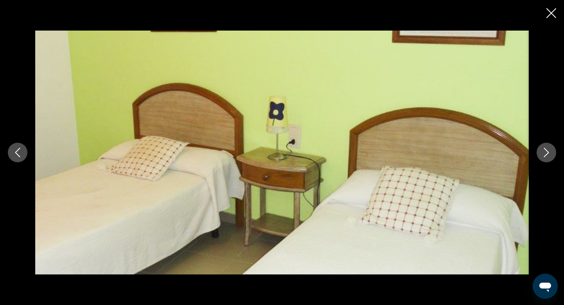
click at [548, 149] on icon "Next image" at bounding box center [546, 152] width 9 height 9
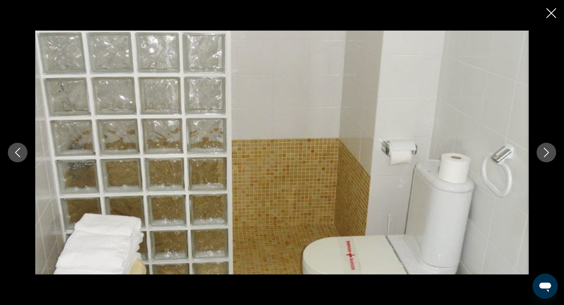
click at [548, 149] on icon "Next image" at bounding box center [546, 152] width 9 height 9
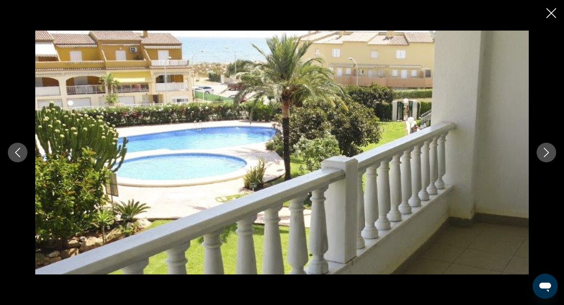
click at [548, 150] on icon "Next image" at bounding box center [546, 152] width 9 height 9
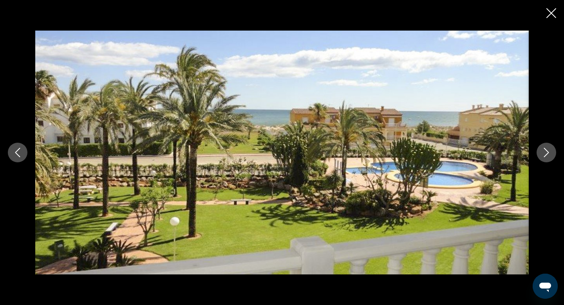
click at [548, 150] on icon "Next image" at bounding box center [546, 152] width 9 height 9
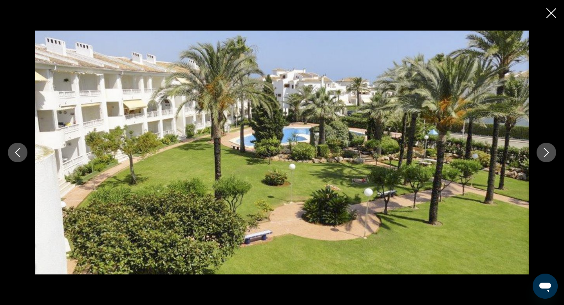
click at [548, 150] on icon "Next image" at bounding box center [546, 152] width 9 height 9
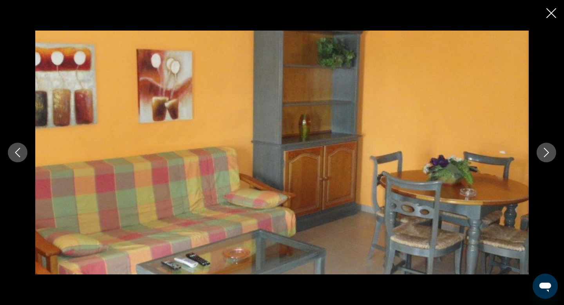
click at [550, 150] on icon "Next image" at bounding box center [546, 152] width 9 height 9
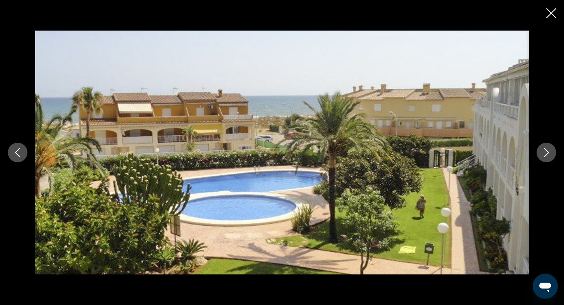
click at [550, 150] on icon "Next image" at bounding box center [546, 152] width 9 height 9
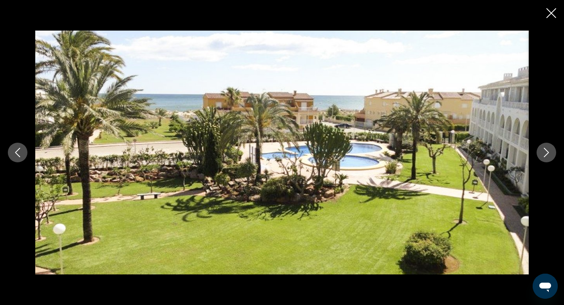
click at [550, 150] on icon "Next image" at bounding box center [546, 152] width 9 height 9
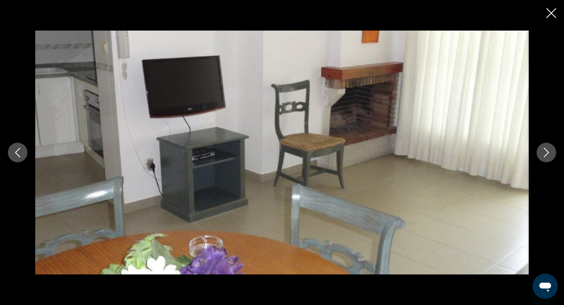
click at [550, 150] on icon "Next image" at bounding box center [546, 152] width 9 height 9
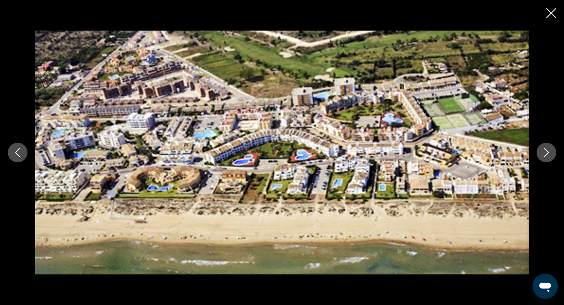
click at [550, 13] on icon "Close slideshow" at bounding box center [552, 13] width 10 height 10
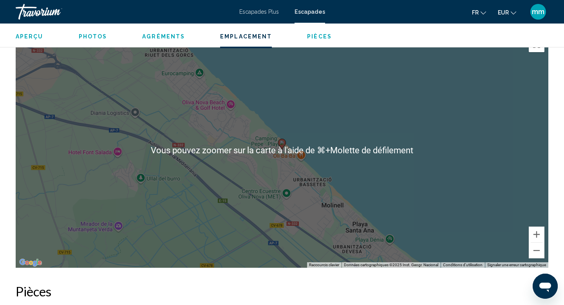
scroll to position [1034, 0]
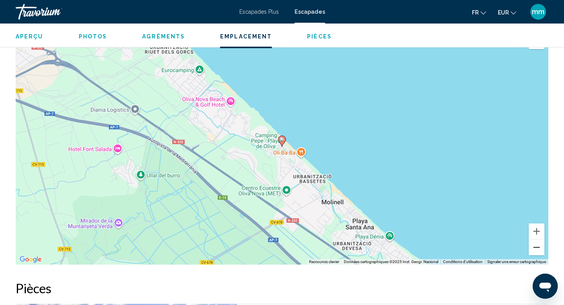
click at [542, 244] on button "Zoom arrière" at bounding box center [537, 248] width 16 height 16
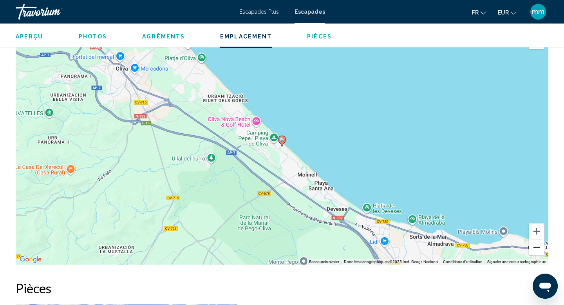
click at [542, 244] on button "Zoom arrière" at bounding box center [537, 248] width 16 height 16
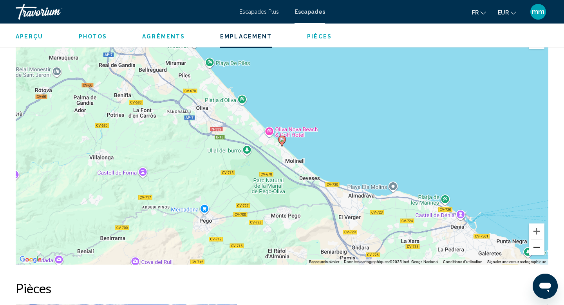
click at [542, 244] on button "Zoom arrière" at bounding box center [537, 248] width 16 height 16
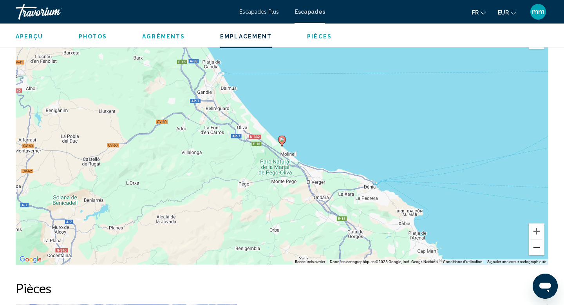
click at [542, 244] on button "Zoom arrière" at bounding box center [537, 248] width 16 height 16
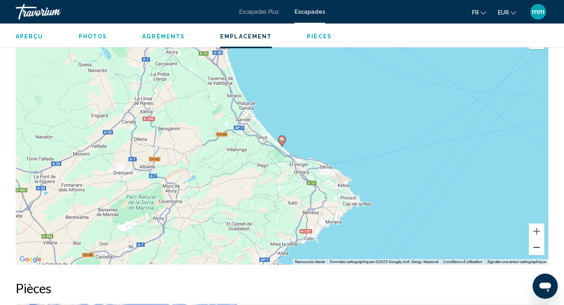
click at [542, 244] on button "Zoom arrière" at bounding box center [537, 248] width 16 height 16
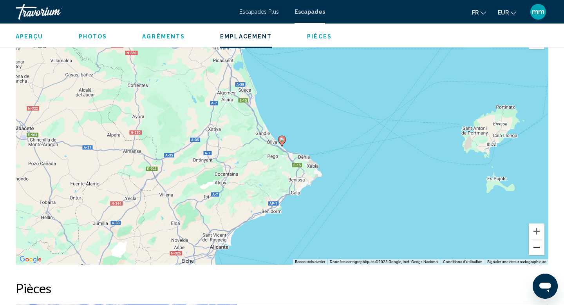
click at [541, 244] on button "Zoom arrière" at bounding box center [537, 248] width 16 height 16
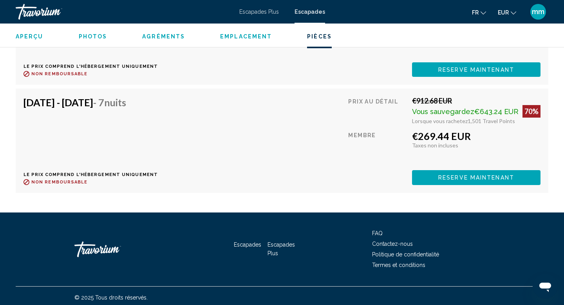
scroll to position [1748, 0]
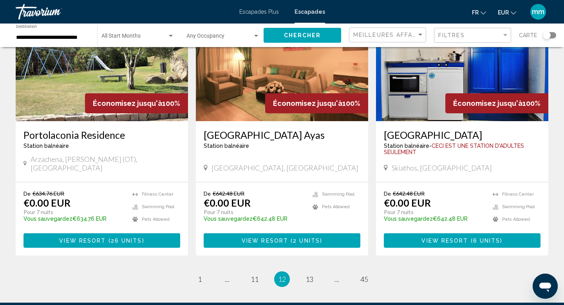
scroll to position [942, 0]
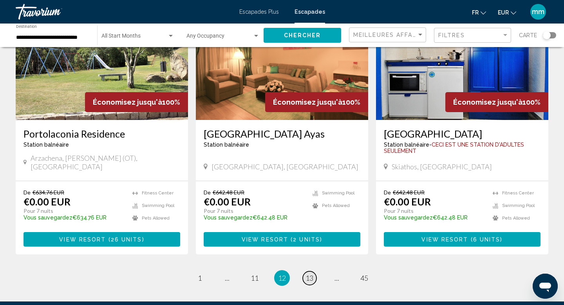
click at [311, 274] on span "13" at bounding box center [310, 278] width 8 height 9
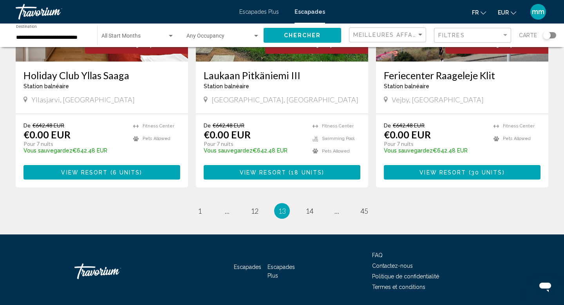
scroll to position [978, 0]
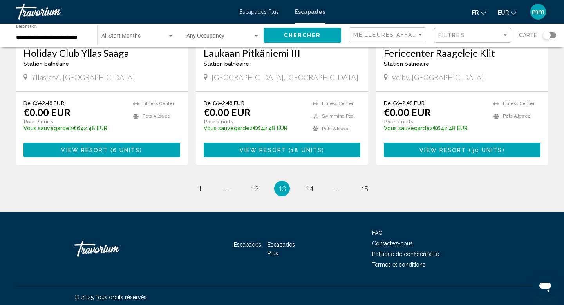
click at [330, 189] on li "page ..." at bounding box center [337, 189] width 16 height 16
click at [337, 188] on span "..." at bounding box center [337, 188] width 5 height 9
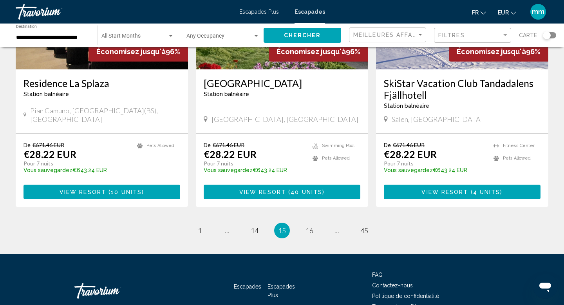
scroll to position [984, 0]
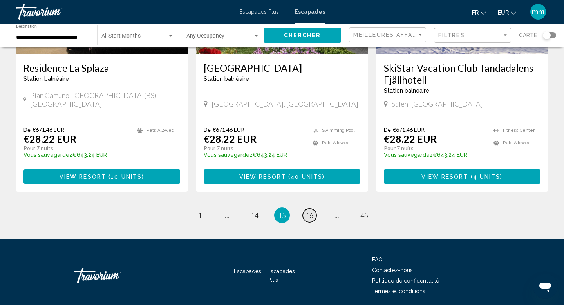
click at [310, 211] on span "16" at bounding box center [310, 215] width 8 height 9
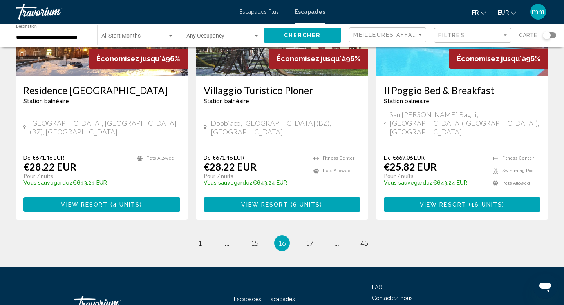
scroll to position [978, 0]
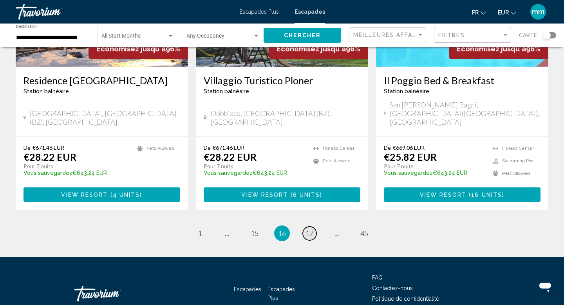
click at [305, 227] on link "page 17" at bounding box center [310, 234] width 14 height 14
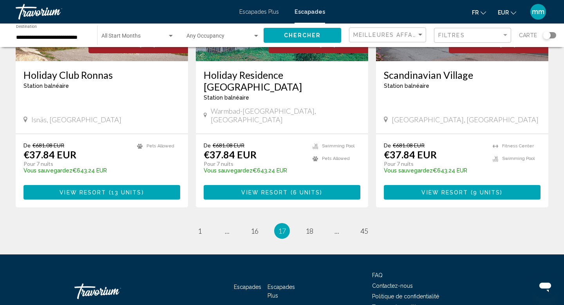
scroll to position [984, 0]
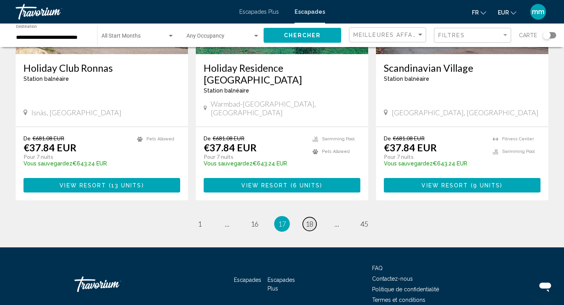
click at [307, 220] on span "18" at bounding box center [310, 224] width 8 height 9
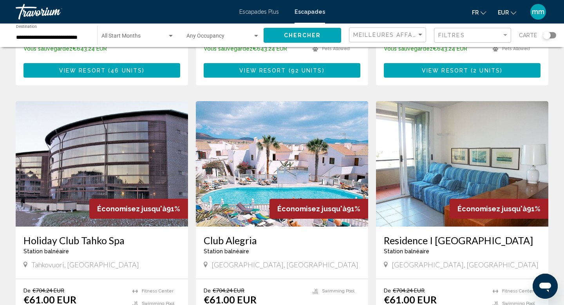
scroll to position [972, 0]
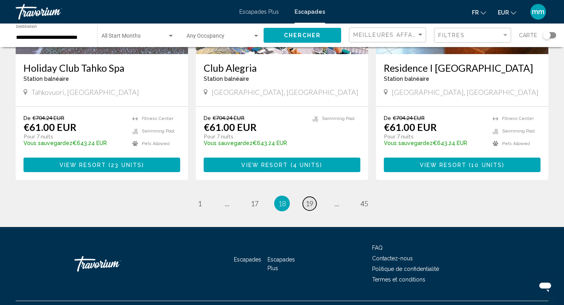
click at [311, 199] on span "19" at bounding box center [310, 203] width 8 height 9
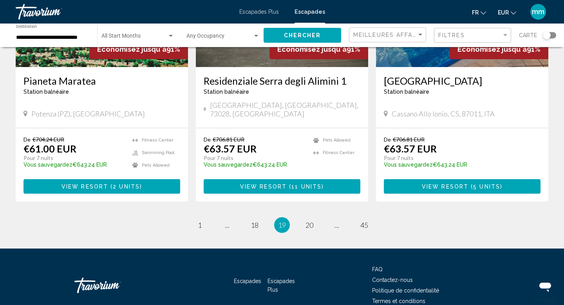
scroll to position [966, 0]
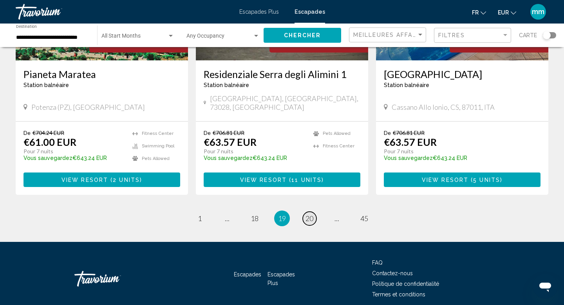
click at [313, 214] on span "20" at bounding box center [310, 218] width 8 height 9
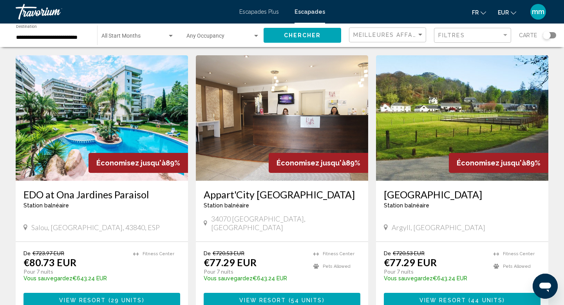
scroll to position [617, 0]
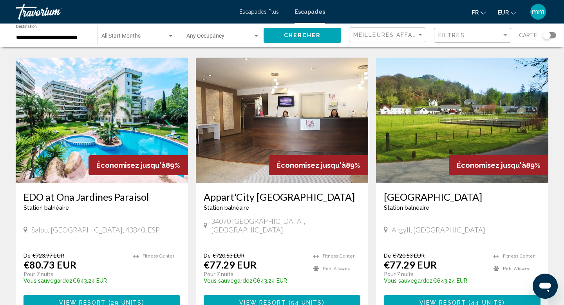
click at [121, 96] on img "Contenu principal" at bounding box center [102, 120] width 172 height 125
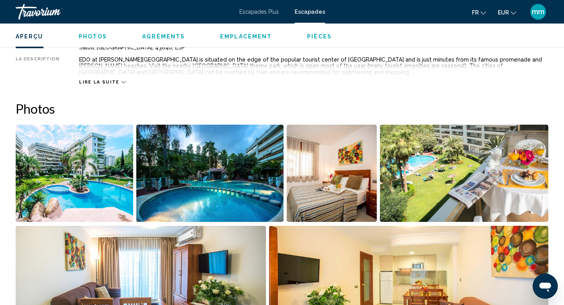
scroll to position [296, 0]
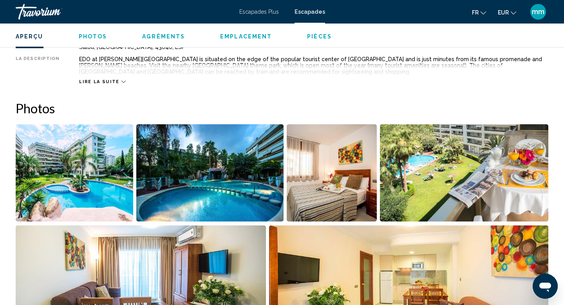
click at [109, 154] on img "Open full-screen image slider" at bounding box center [75, 172] width 118 height 97
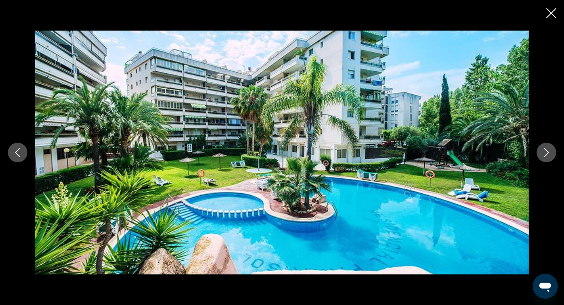
click at [550, 152] on icon "Next image" at bounding box center [546, 152] width 9 height 9
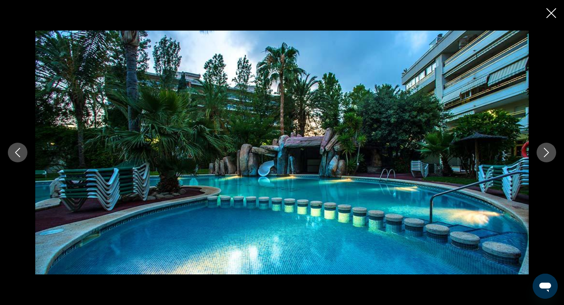
click at [550, 152] on icon "Next image" at bounding box center [546, 152] width 9 height 9
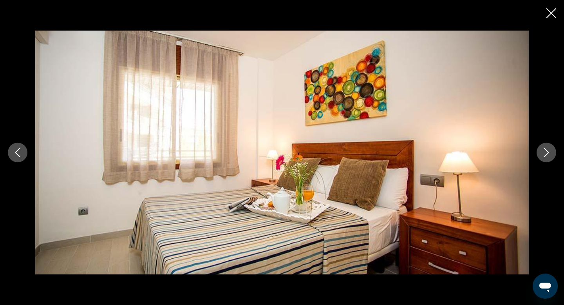
click at [550, 152] on icon "Next image" at bounding box center [546, 152] width 9 height 9
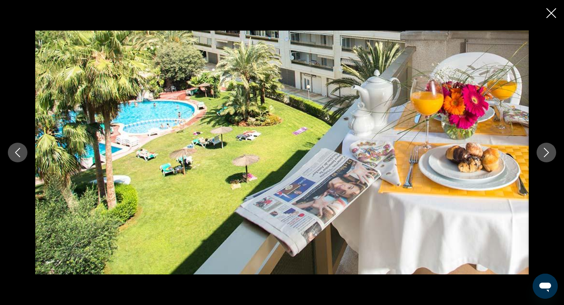
click at [550, 152] on icon "Next image" at bounding box center [546, 152] width 9 height 9
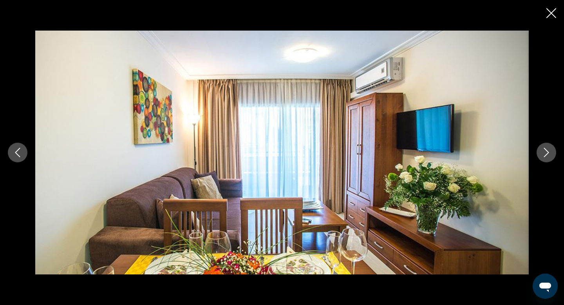
click at [550, 152] on icon "Next image" at bounding box center [546, 152] width 9 height 9
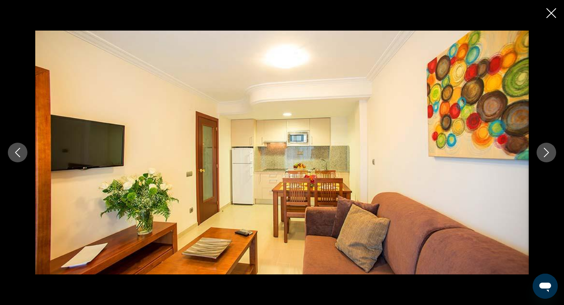
click at [550, 152] on icon "Next image" at bounding box center [546, 152] width 9 height 9
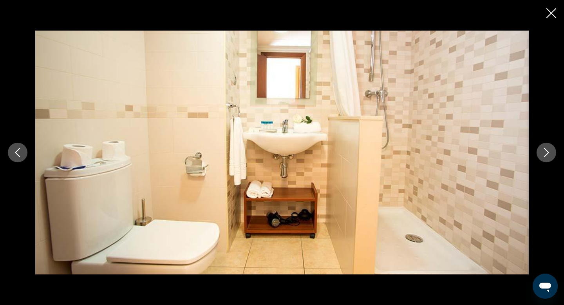
click at [550, 152] on icon "Next image" at bounding box center [546, 152] width 9 height 9
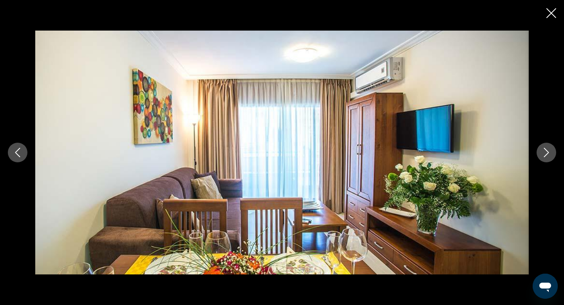
click at [550, 153] on icon "Next image" at bounding box center [546, 152] width 9 height 9
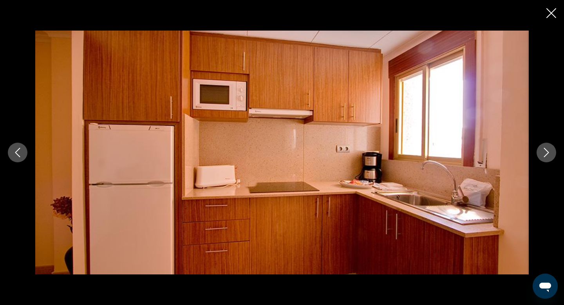
click at [550, 153] on icon "Next image" at bounding box center [546, 152] width 9 height 9
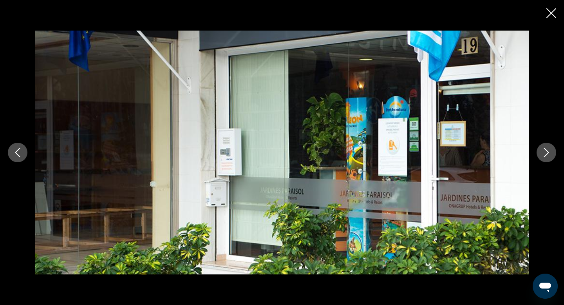
click at [550, 153] on icon "Next image" at bounding box center [546, 152] width 9 height 9
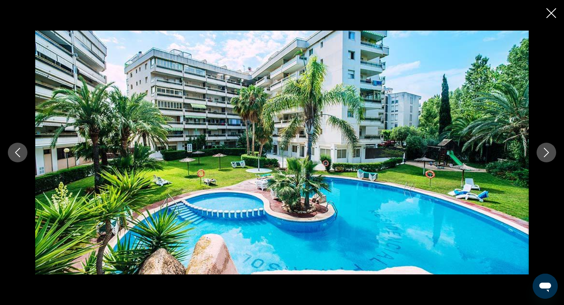
click at [555, 11] on icon "Close slideshow" at bounding box center [552, 13] width 10 height 10
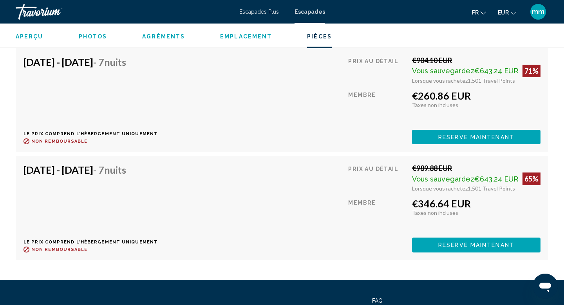
scroll to position [2996, 0]
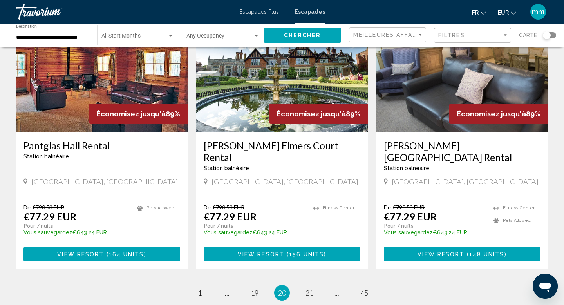
scroll to position [996, 0]
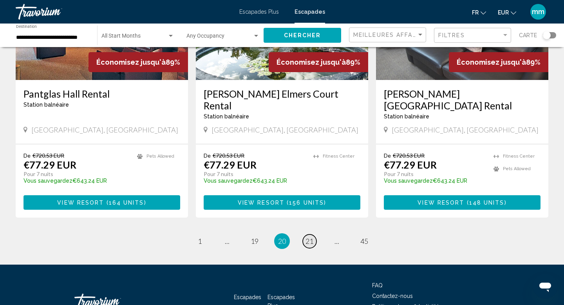
click at [306, 237] on span "21" at bounding box center [310, 241] width 8 height 9
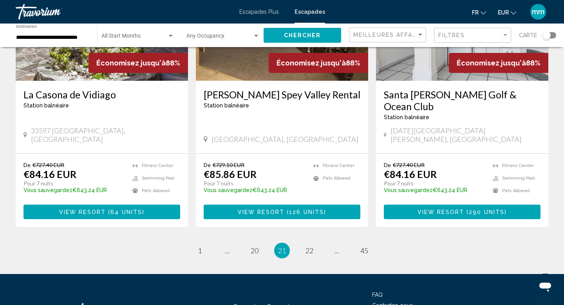
scroll to position [984, 0]
click at [311, 246] on span "22" at bounding box center [310, 250] width 8 height 9
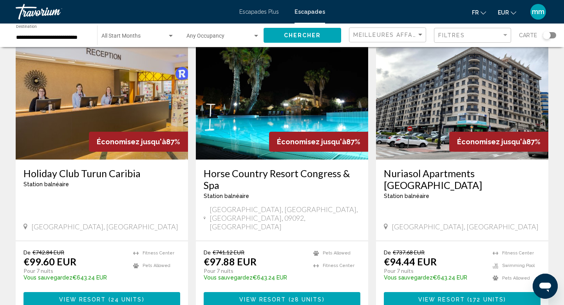
scroll to position [930, 0]
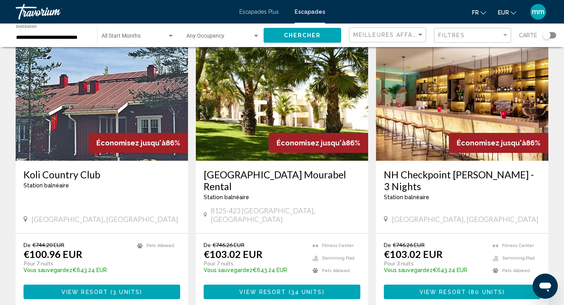
scroll to position [915, 0]
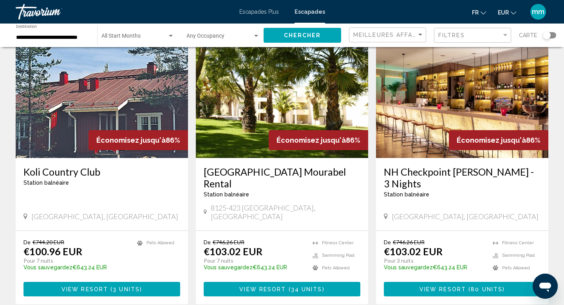
click at [466, 97] on img "Contenu principal" at bounding box center [462, 95] width 172 height 125
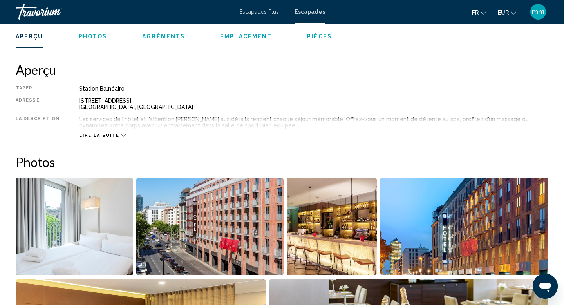
scroll to position [235, 0]
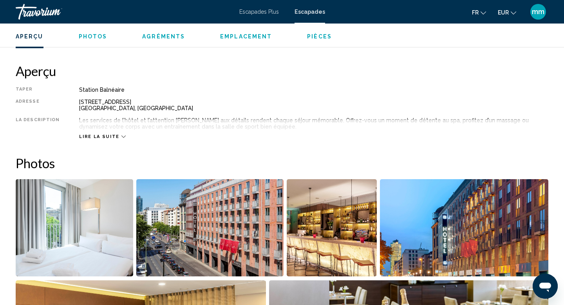
click at [106, 265] on img "Open full-screen image slider" at bounding box center [75, 227] width 118 height 97
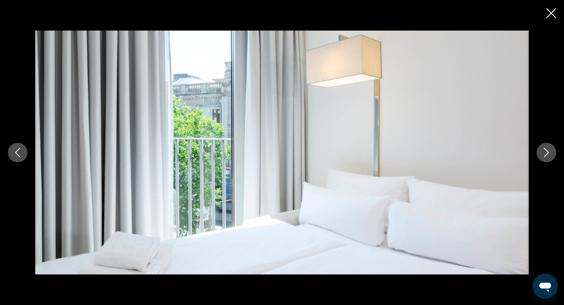
click at [550, 151] on icon "Next image" at bounding box center [546, 152] width 9 height 9
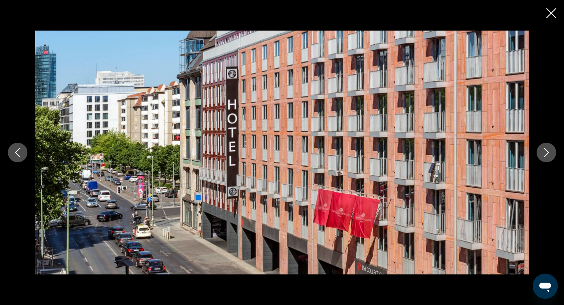
click at [550, 151] on icon "Next image" at bounding box center [546, 152] width 9 height 9
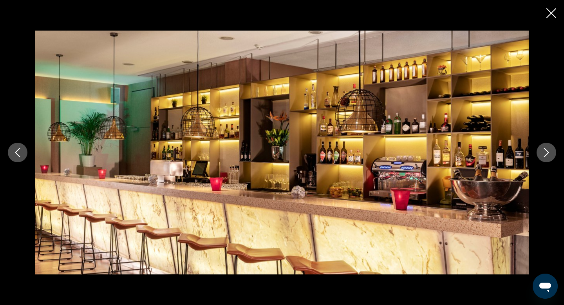
click at [550, 151] on icon "Next image" at bounding box center [546, 152] width 9 height 9
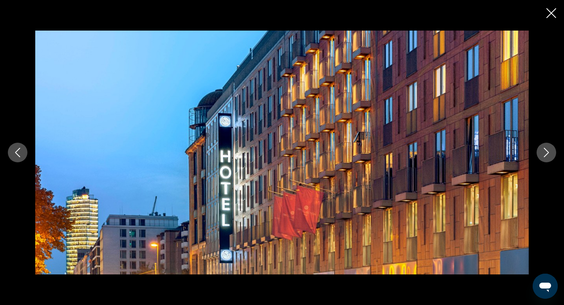
click at [550, 151] on icon "Next image" at bounding box center [546, 152] width 9 height 9
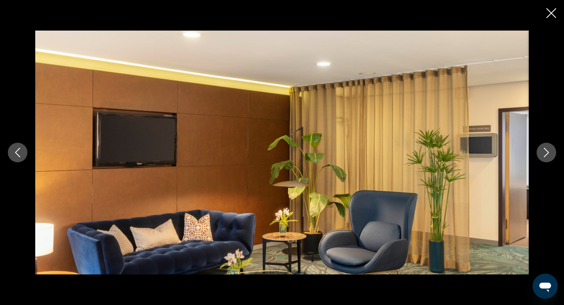
click at [550, 151] on icon "Next image" at bounding box center [546, 152] width 9 height 9
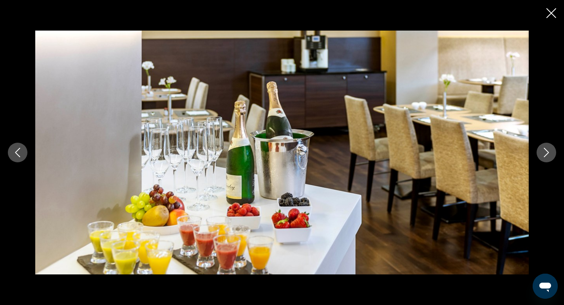
click at [550, 151] on icon "Next image" at bounding box center [546, 152] width 9 height 9
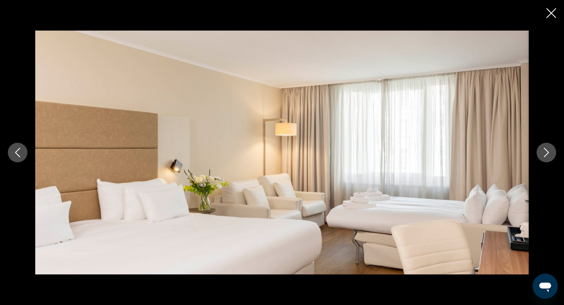
click at [550, 151] on icon "Next image" at bounding box center [546, 152] width 9 height 9
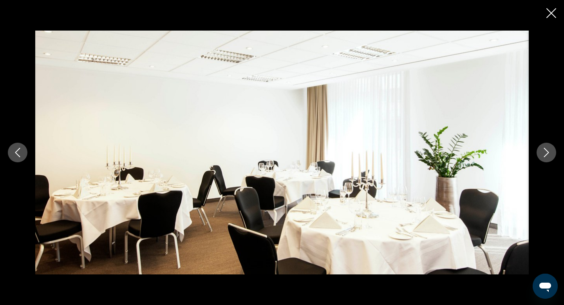
click at [550, 151] on icon "Next image" at bounding box center [546, 152] width 9 height 9
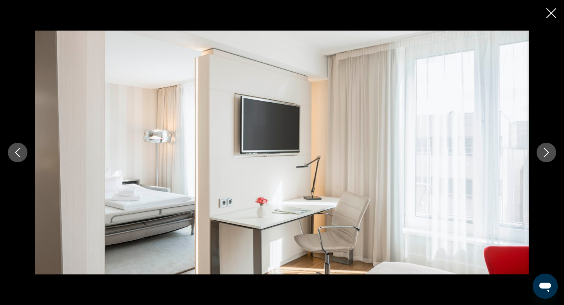
click at [550, 151] on icon "Next image" at bounding box center [546, 152] width 9 height 9
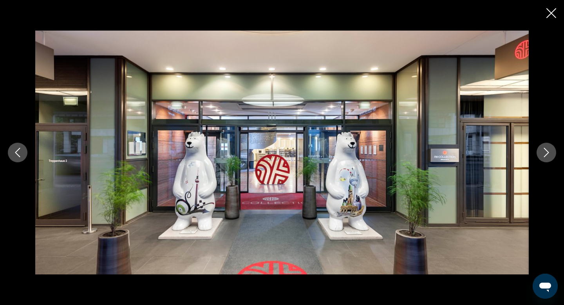
click at [550, 151] on icon "Next image" at bounding box center [546, 152] width 9 height 9
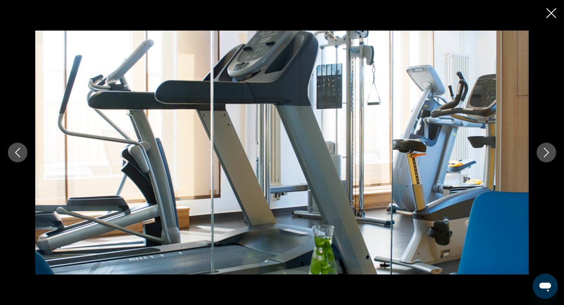
click at [550, 151] on icon "Next image" at bounding box center [546, 152] width 9 height 9
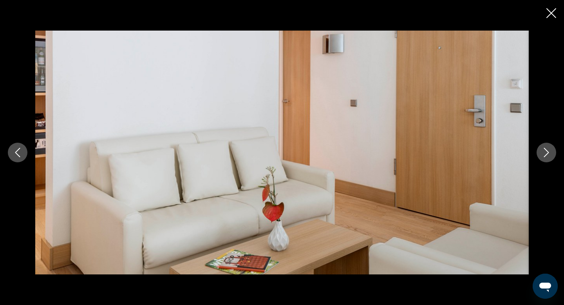
click at [550, 151] on icon "Next image" at bounding box center [546, 152] width 9 height 9
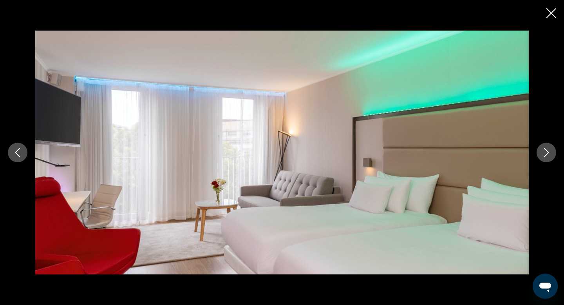
click at [550, 151] on icon "Next image" at bounding box center [546, 152] width 9 height 9
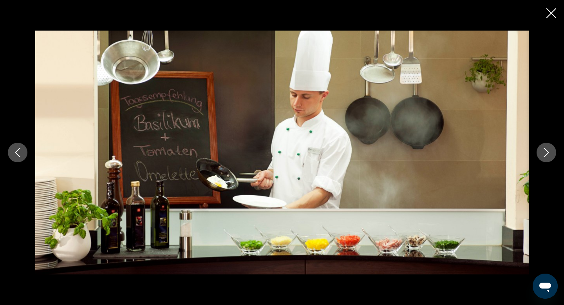
click at [550, 151] on icon "Next image" at bounding box center [546, 152] width 9 height 9
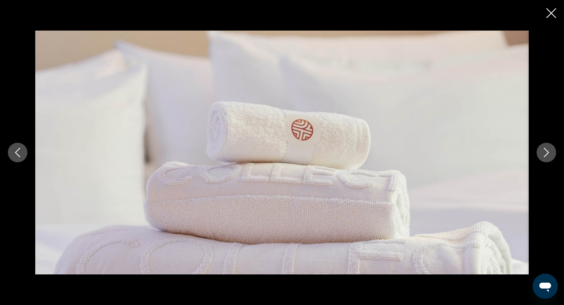
click at [550, 151] on icon "Next image" at bounding box center [546, 152] width 9 height 9
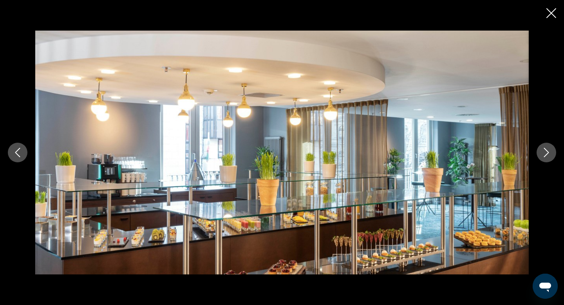
click at [550, 151] on icon "Next image" at bounding box center [546, 152] width 9 height 9
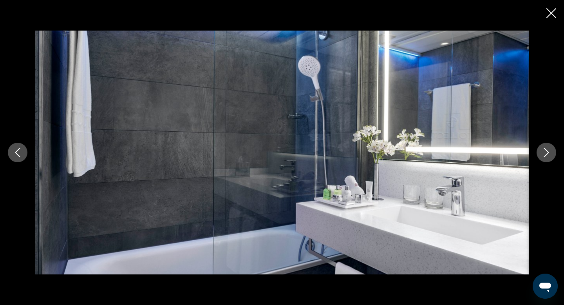
click at [550, 151] on icon "Next image" at bounding box center [546, 152] width 9 height 9
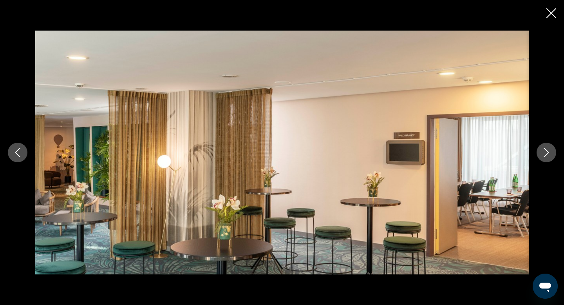
click at [550, 151] on icon "Next image" at bounding box center [546, 152] width 9 height 9
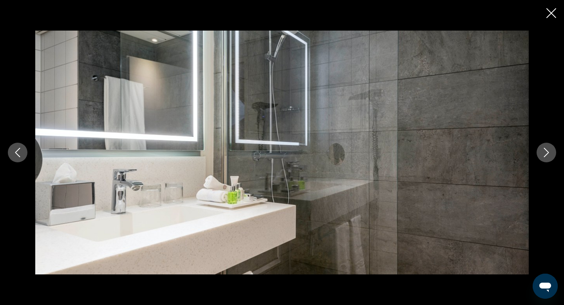
click at [550, 151] on icon "Next image" at bounding box center [546, 152] width 9 height 9
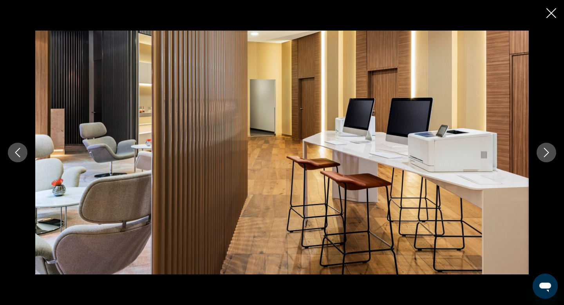
click at [550, 151] on icon "Next image" at bounding box center [546, 152] width 9 height 9
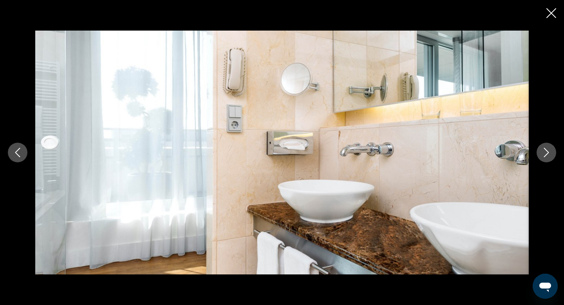
click at [550, 151] on icon "Next image" at bounding box center [546, 152] width 9 height 9
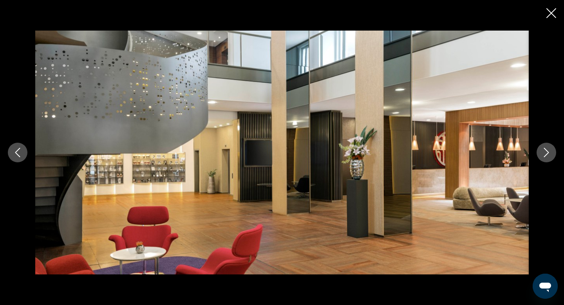
click at [550, 151] on icon "Next image" at bounding box center [546, 152] width 9 height 9
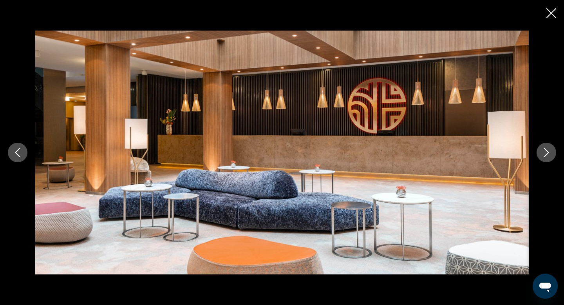
click at [550, 151] on icon "Next image" at bounding box center [546, 152] width 9 height 9
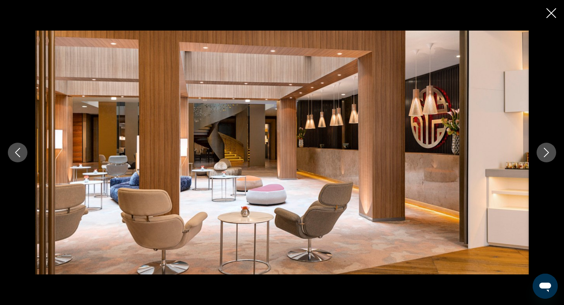
click at [550, 151] on icon "Next image" at bounding box center [546, 152] width 9 height 9
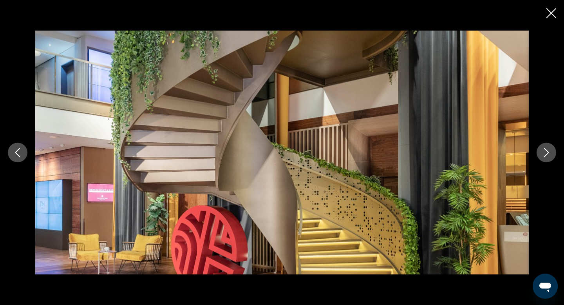
click at [550, 151] on icon "Next image" at bounding box center [546, 152] width 9 height 9
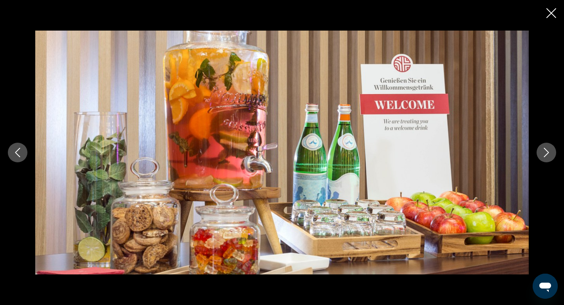
click at [550, 151] on icon "Next image" at bounding box center [546, 152] width 9 height 9
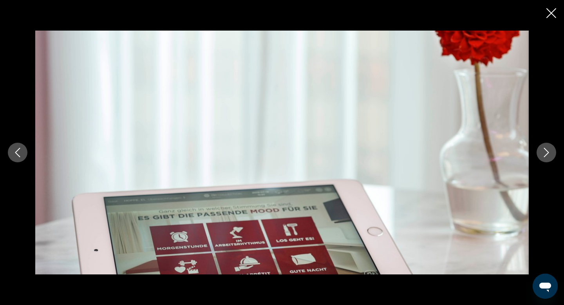
click at [550, 151] on icon "Next image" at bounding box center [546, 152] width 9 height 9
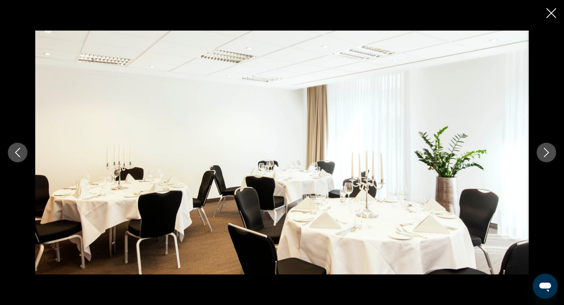
click at [550, 151] on icon "Next image" at bounding box center [546, 152] width 9 height 9
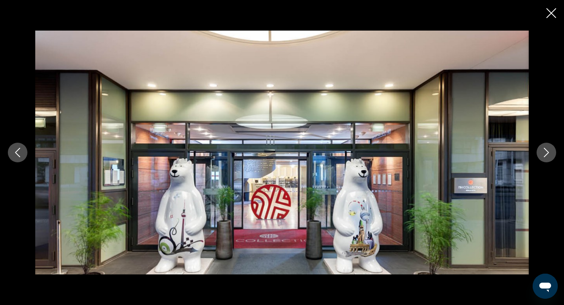
click at [550, 151] on icon "Next image" at bounding box center [546, 152] width 9 height 9
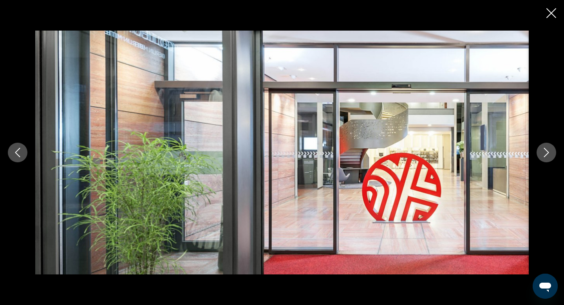
click at [550, 151] on icon "Next image" at bounding box center [546, 152] width 9 height 9
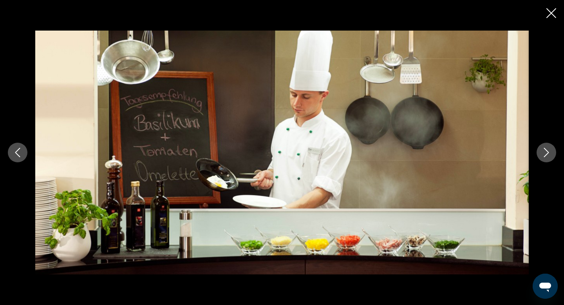
click at [550, 151] on icon "Next image" at bounding box center [546, 152] width 9 height 9
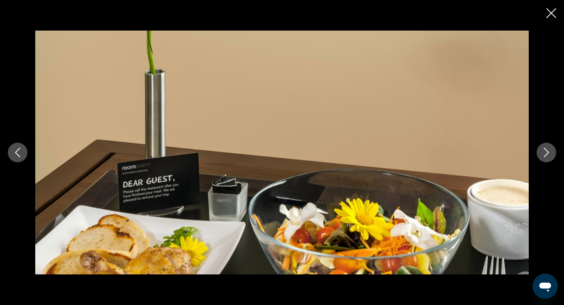
click at [550, 151] on icon "Next image" at bounding box center [546, 152] width 9 height 9
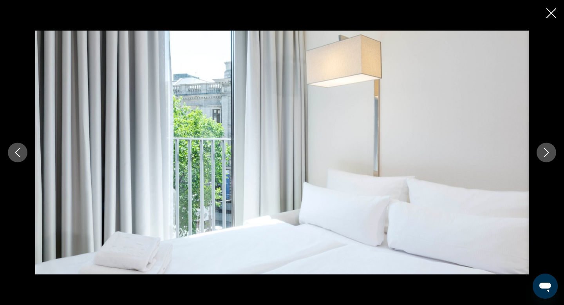
click at [550, 151] on icon "Next image" at bounding box center [546, 152] width 9 height 9
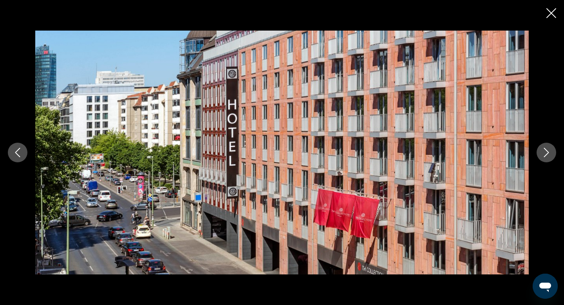
click at [551, 14] on icon "Close slideshow" at bounding box center [552, 13] width 10 height 10
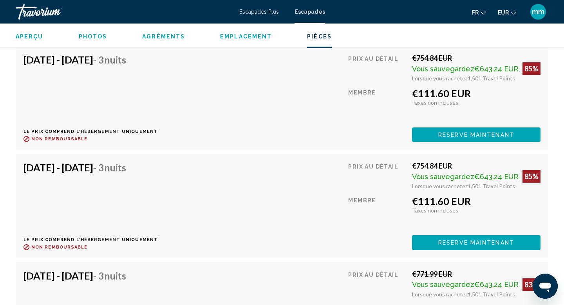
scroll to position [3046, 0]
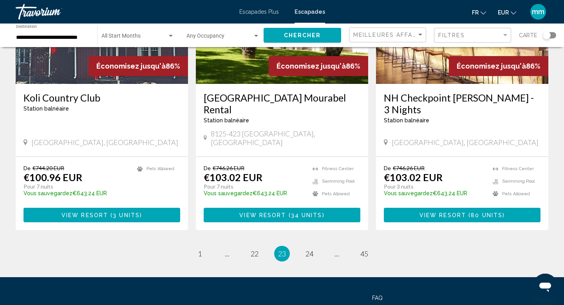
scroll to position [990, 0]
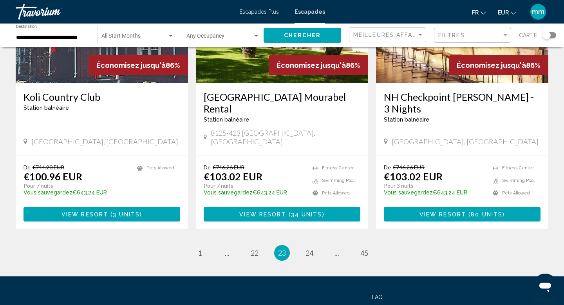
click at [317, 245] on li "page 24" at bounding box center [310, 253] width 16 height 16
click at [310, 249] on span "24" at bounding box center [310, 253] width 8 height 9
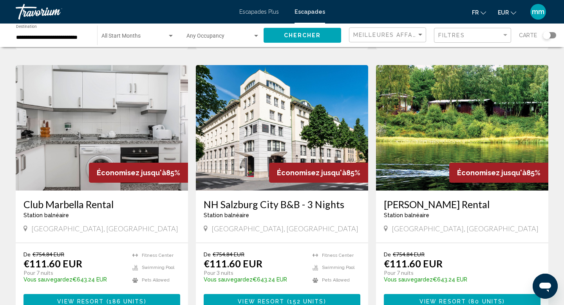
scroll to position [291, 0]
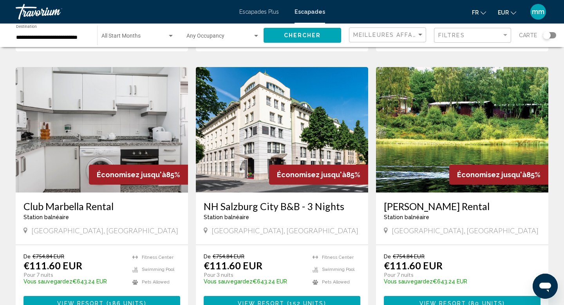
click at [287, 111] on img "Contenu principal" at bounding box center [282, 129] width 172 height 125
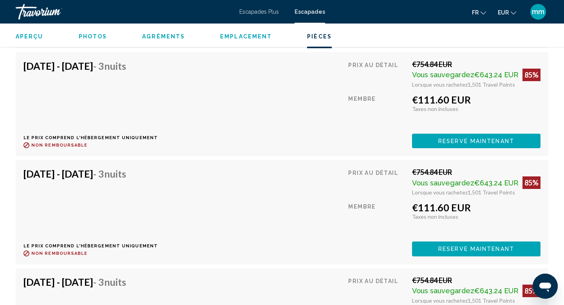
scroll to position [5050, 0]
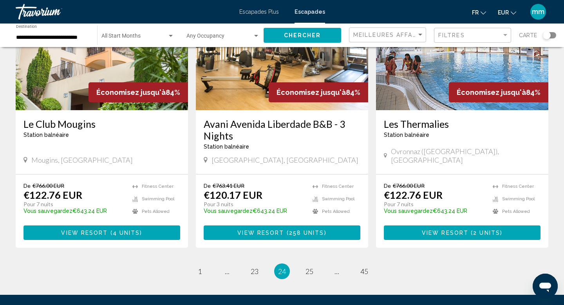
scroll to position [926, 0]
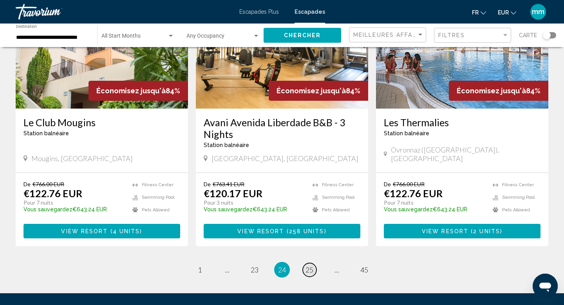
click at [310, 263] on link "page 25" at bounding box center [310, 270] width 14 height 14
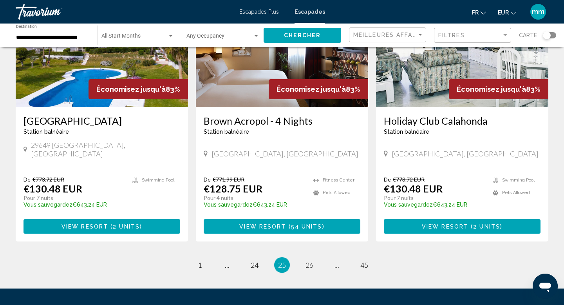
scroll to position [983, 0]
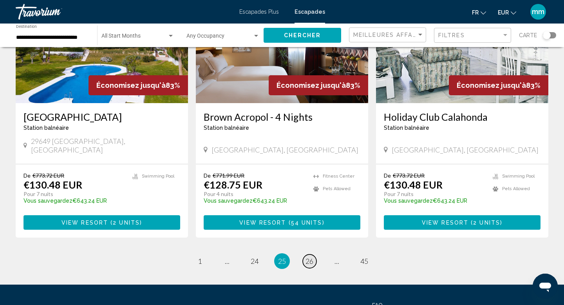
click at [307, 257] on span "26" at bounding box center [310, 261] width 8 height 9
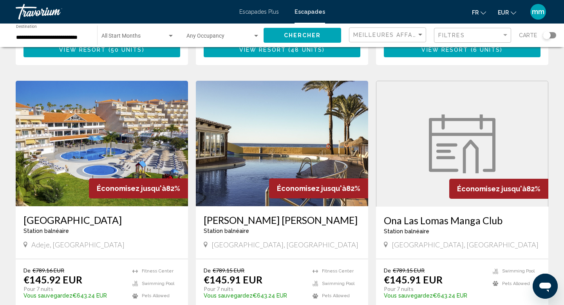
scroll to position [576, 0]
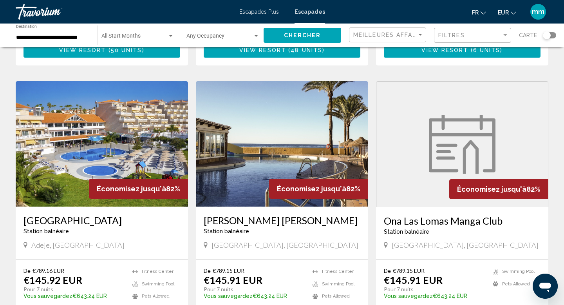
click at [416, 140] on figure "Contenu principal" at bounding box center [463, 144] width 172 height 125
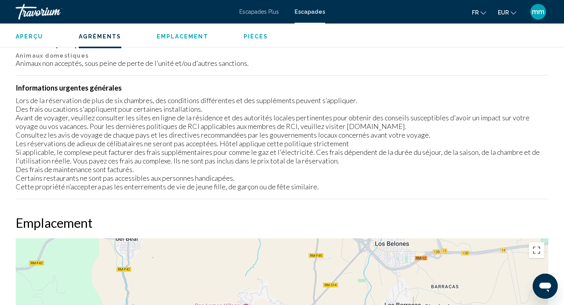
scroll to position [324, 0]
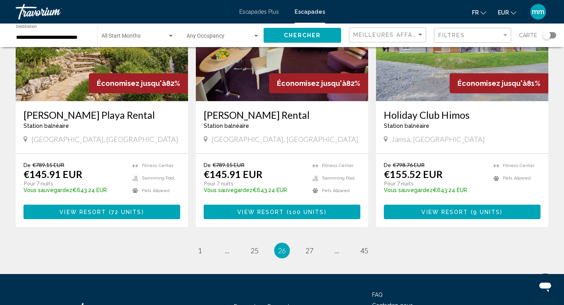
scroll to position [950, 0]
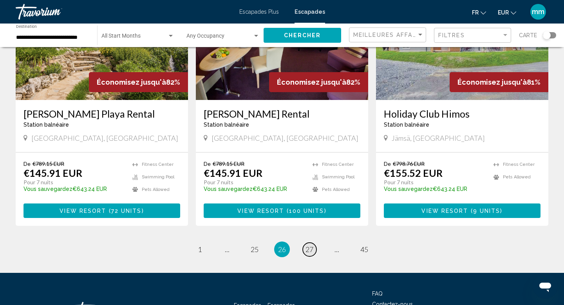
click at [314, 243] on link "page 27" at bounding box center [310, 250] width 14 height 14
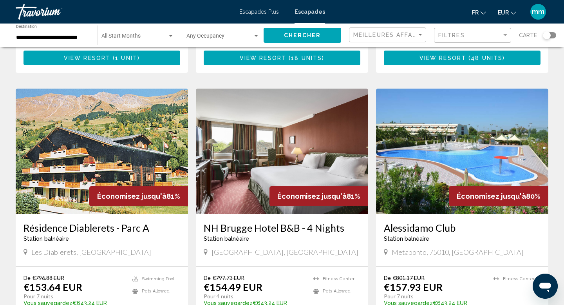
scroll to position [292, 0]
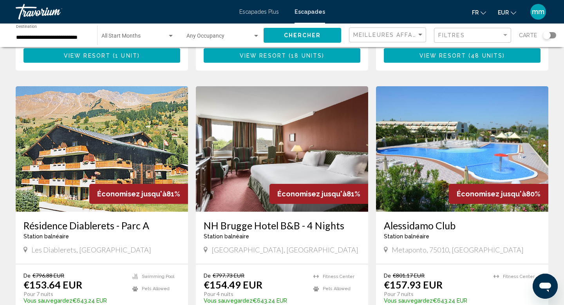
click at [283, 129] on img "Contenu principal" at bounding box center [282, 148] width 172 height 125
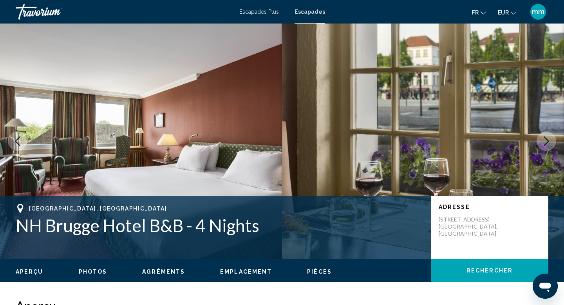
click at [551, 140] on icon "Next image" at bounding box center [546, 140] width 9 height 9
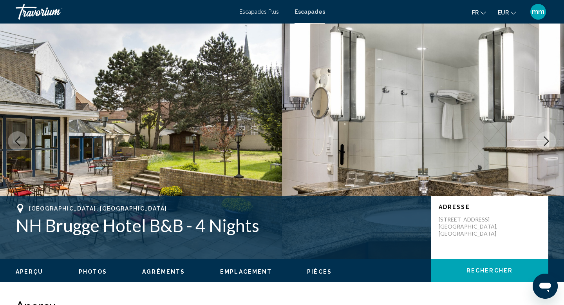
click at [551, 140] on icon "Next image" at bounding box center [546, 140] width 9 height 9
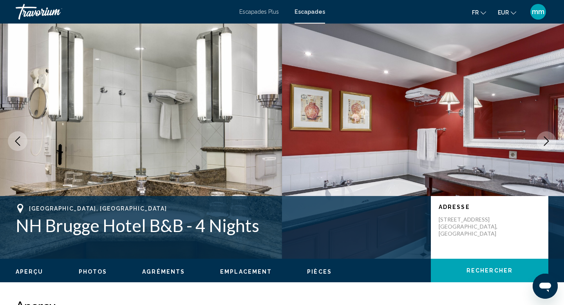
click at [551, 140] on icon "Next image" at bounding box center [546, 140] width 9 height 9
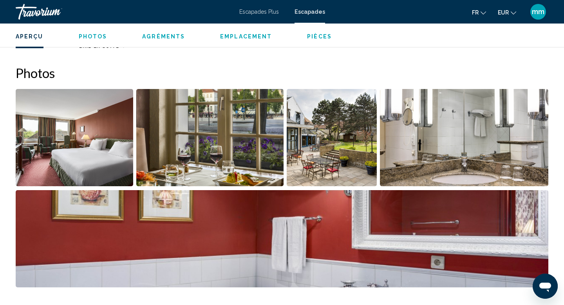
scroll to position [330, 0]
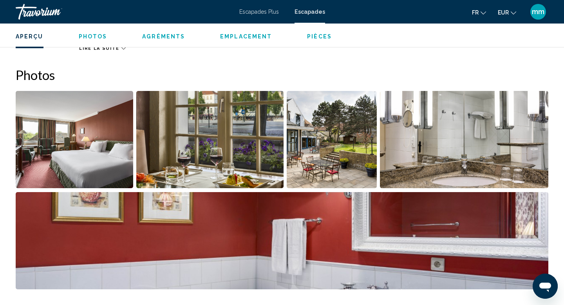
click at [202, 148] on img "Open full-screen image slider" at bounding box center [209, 139] width 147 height 97
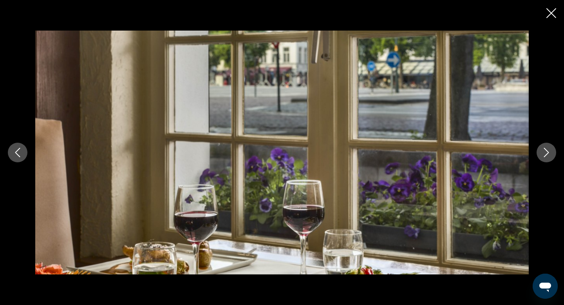
click at [546, 154] on icon "Next image" at bounding box center [546, 152] width 9 height 9
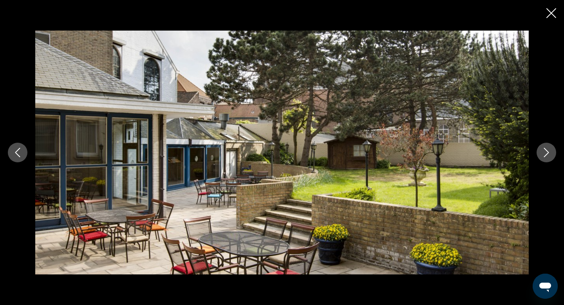
click at [546, 154] on icon "Next image" at bounding box center [546, 152] width 9 height 9
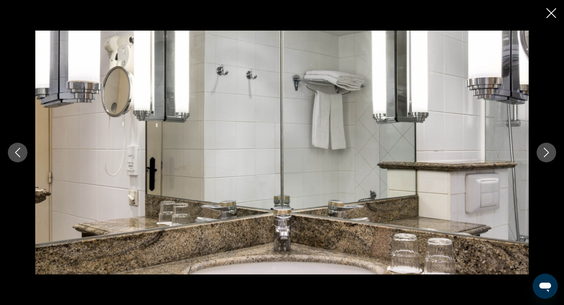
click at [546, 154] on icon "Next image" at bounding box center [546, 152] width 9 height 9
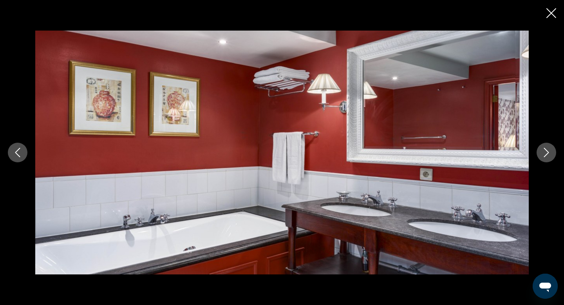
click at [546, 154] on icon "Next image" at bounding box center [546, 152] width 9 height 9
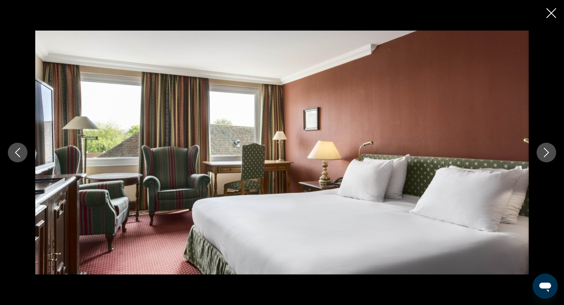
click at [546, 154] on icon "Next image" at bounding box center [546, 152] width 9 height 9
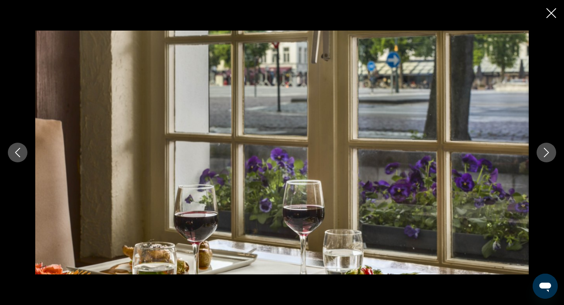
click at [554, 10] on icon "Close slideshow" at bounding box center [552, 13] width 10 height 10
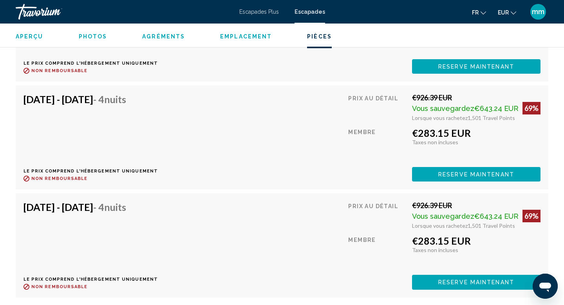
scroll to position [5033, 0]
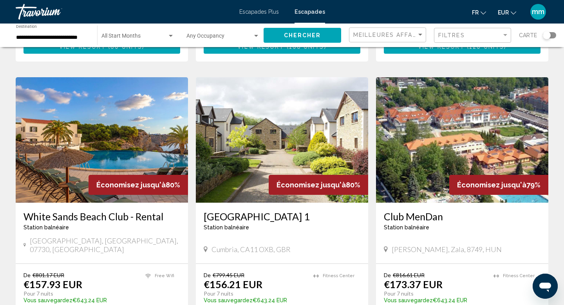
scroll to position [973, 0]
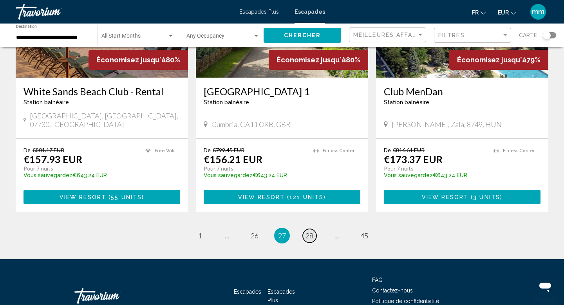
click at [310, 231] on span "28" at bounding box center [310, 235] width 8 height 9
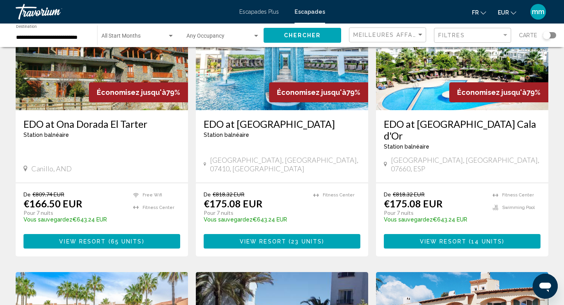
scroll to position [98, 0]
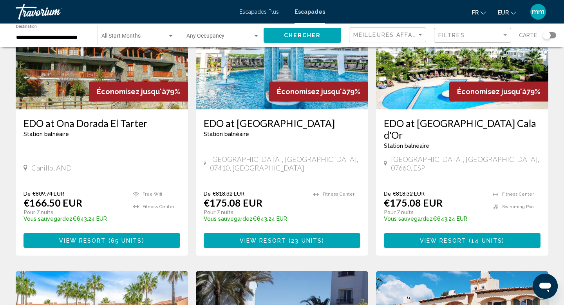
click at [282, 53] on img "Contenu principal" at bounding box center [282, 46] width 172 height 125
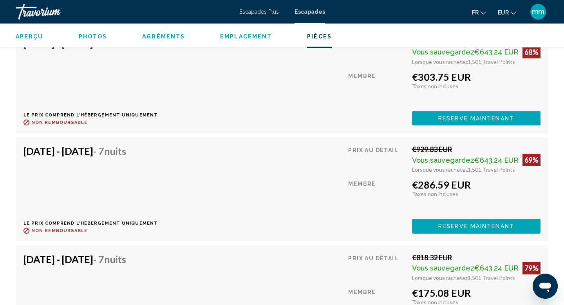
scroll to position [1782, 0]
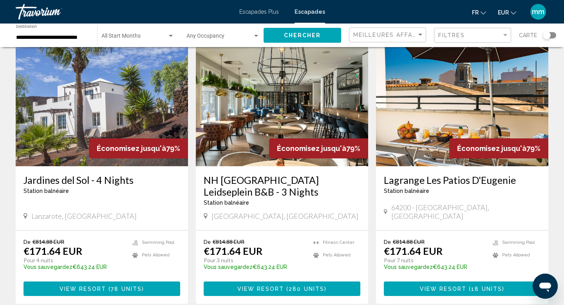
scroll to position [902, 0]
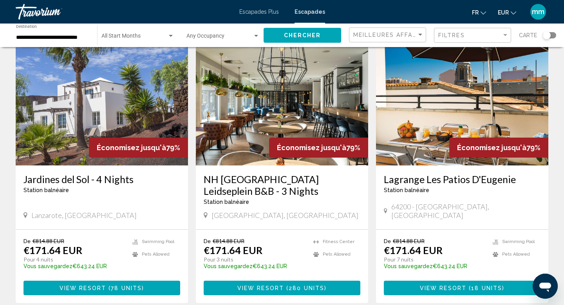
click at [407, 73] on img "Contenu principal" at bounding box center [462, 102] width 172 height 125
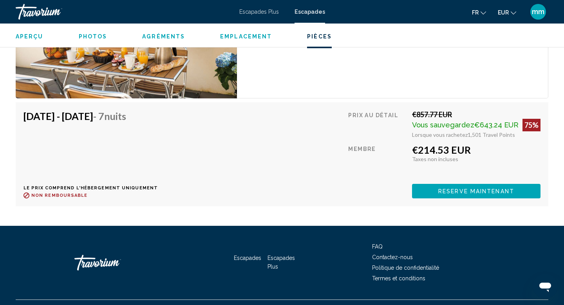
scroll to position [2431, 0]
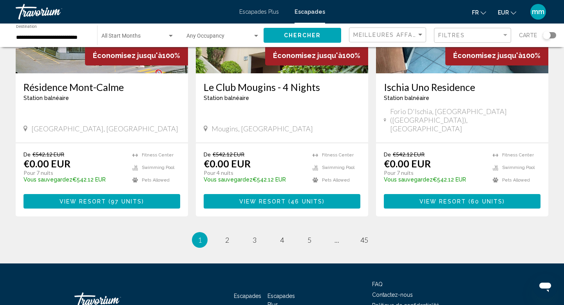
scroll to position [996, 0]
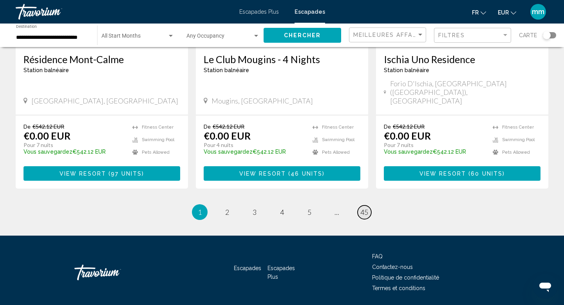
click at [367, 208] on span "45" at bounding box center [365, 212] width 8 height 9
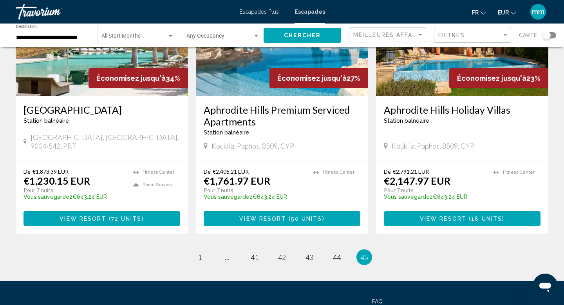
scroll to position [114, 0]
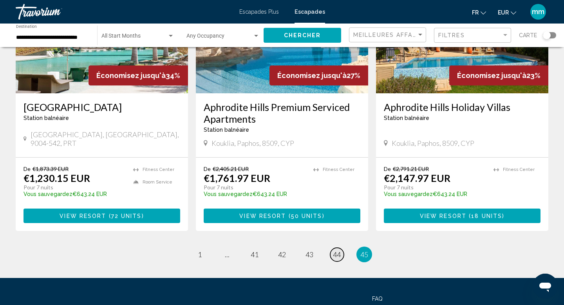
click at [338, 252] on span "44" at bounding box center [337, 254] width 8 height 9
